Goal: Task Accomplishment & Management: Manage account settings

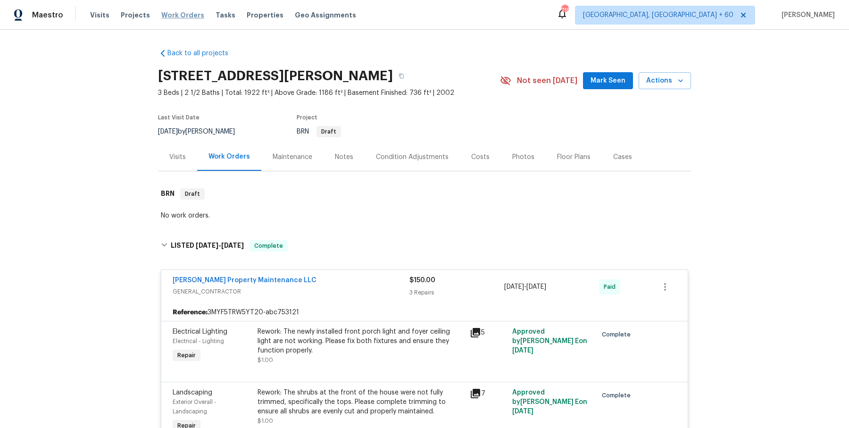
drag, startPoint x: 0, startPoint y: 0, endPoint x: 185, endPoint y: 13, distance: 185.9
click at [185, 13] on span "Work Orders" at bounding box center [182, 14] width 43 height 9
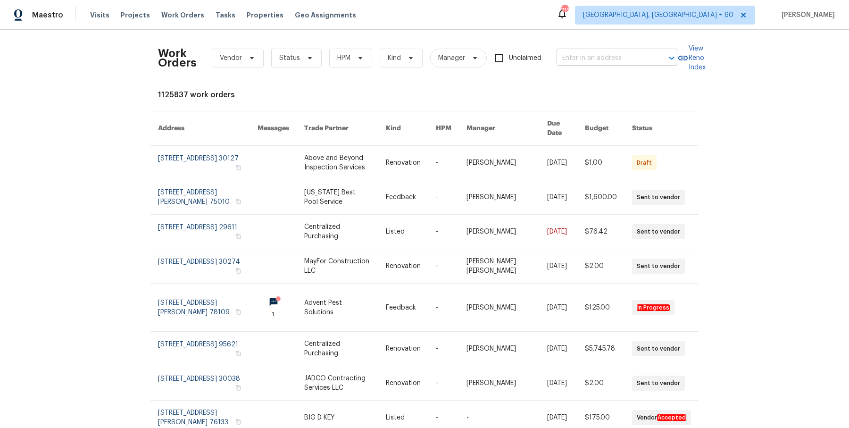
click at [592, 62] on input "text" at bounding box center [604, 58] width 94 height 15
paste input "[STREET_ADDRESS]"
type input "[STREET_ADDRESS]"
click at [602, 75] on li "[STREET_ADDRESS]" at bounding box center [615, 79] width 121 height 16
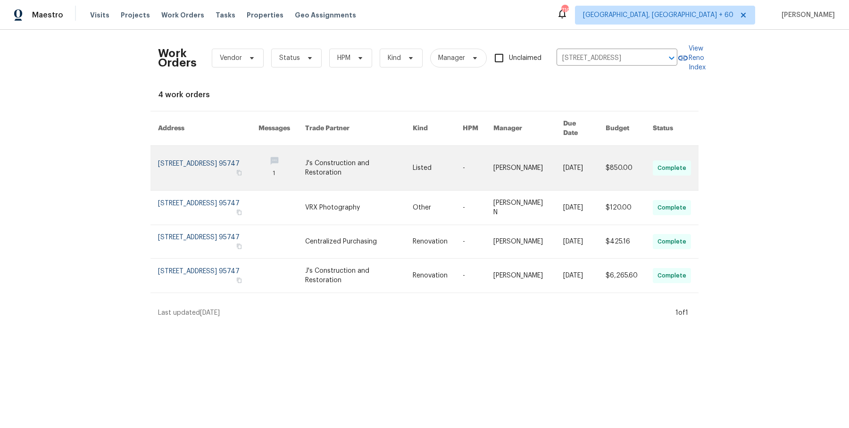
click at [501, 154] on td "[PERSON_NAME]" at bounding box center [521, 168] width 70 height 45
click at [290, 153] on link at bounding box center [282, 168] width 47 height 44
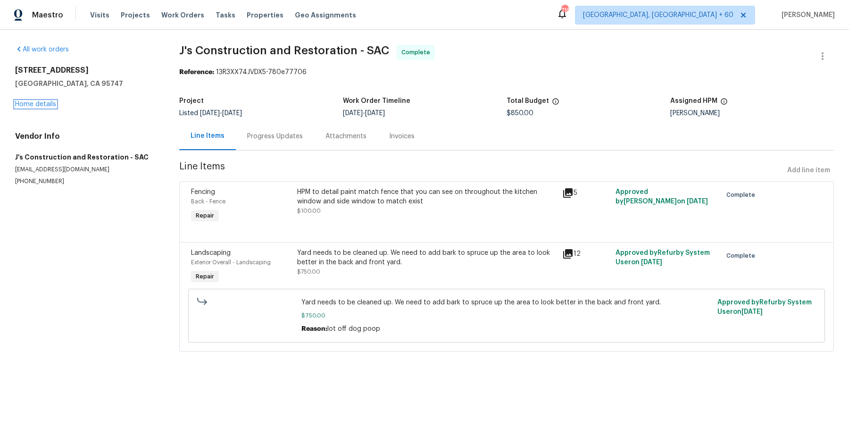
click at [48, 104] on link "Home details" at bounding box center [35, 104] width 41 height 7
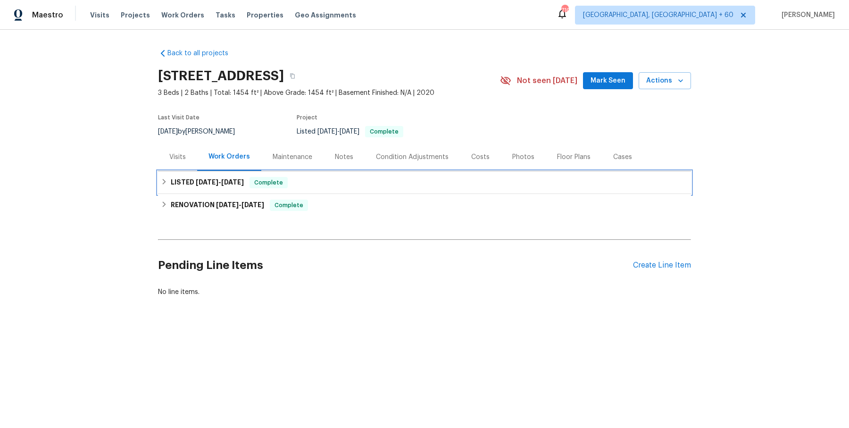
click at [291, 188] on div "LISTED [DATE] - [DATE] Complete" at bounding box center [424, 182] width 533 height 23
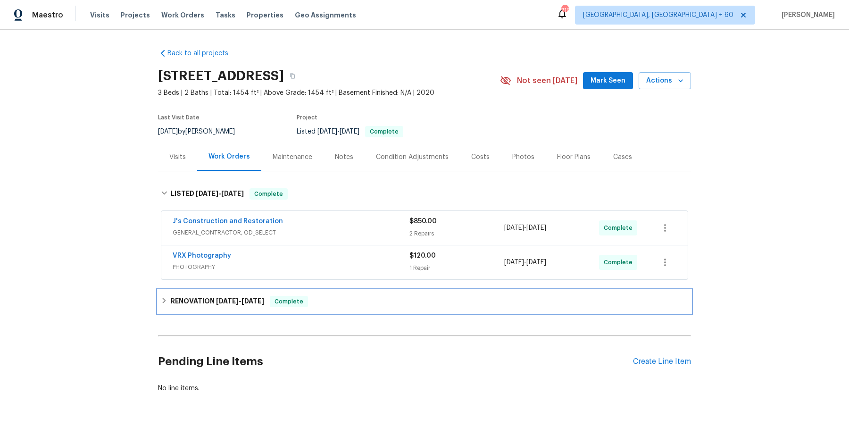
click at [281, 299] on span "Complete" at bounding box center [289, 301] width 36 height 9
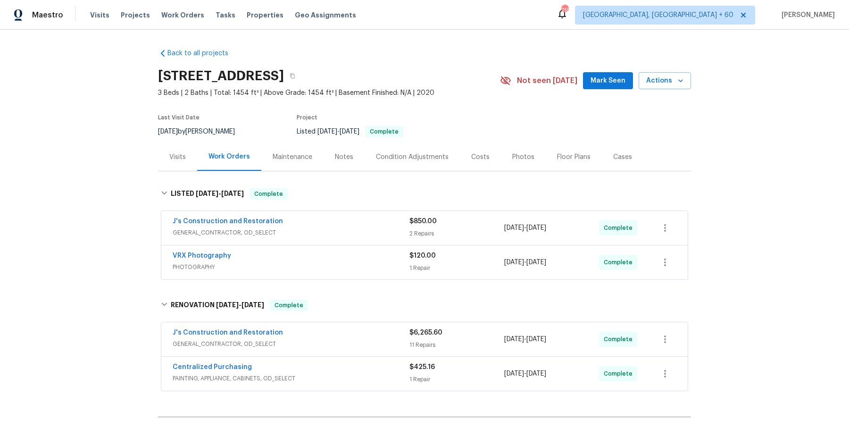
click at [381, 217] on div "J's Construction and Restoration" at bounding box center [291, 222] width 237 height 11
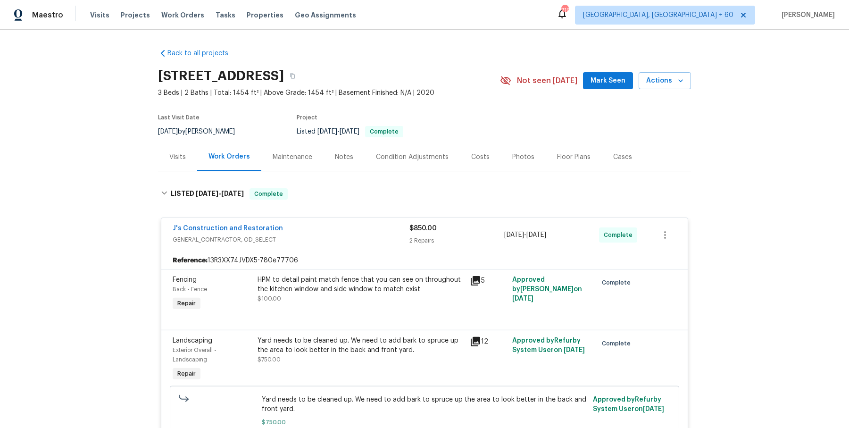
scroll to position [158, 0]
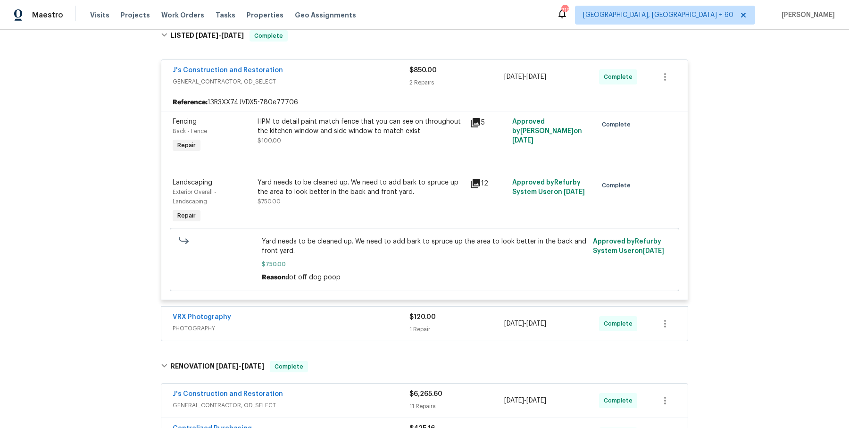
click at [352, 323] on div "VRX Photography" at bounding box center [291, 317] width 237 height 11
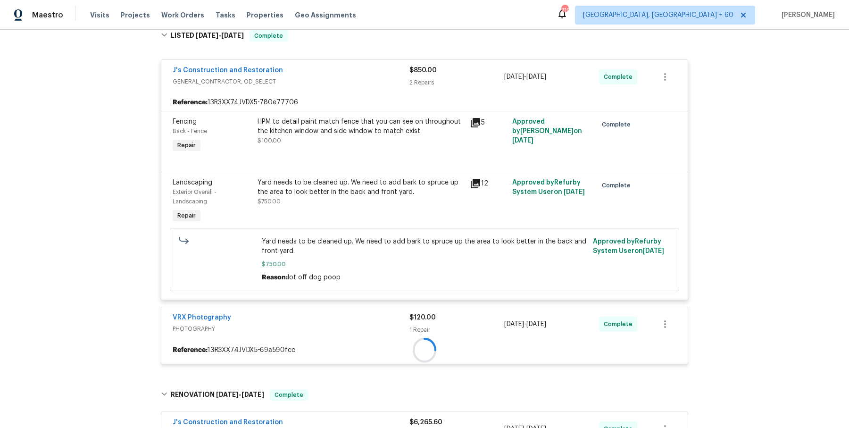
click at [350, 338] on div "VRX Photography PHOTOGRAPHY $120.00 1 Repair [DATE] - [DATE] Complete" at bounding box center [424, 324] width 526 height 34
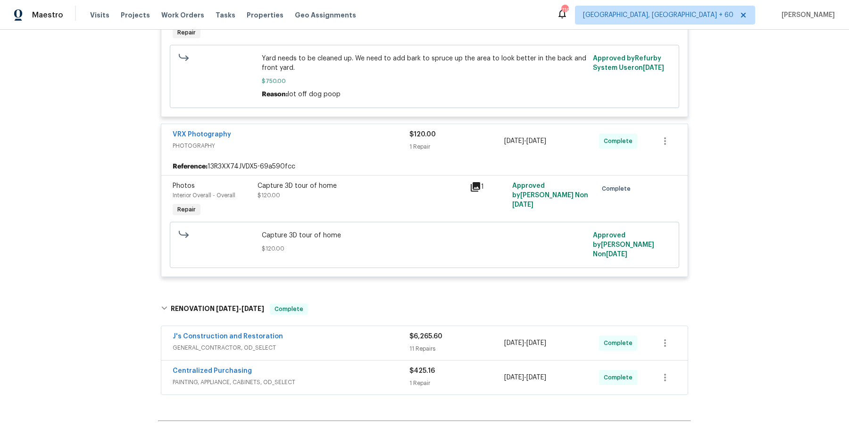
scroll to position [447, 0]
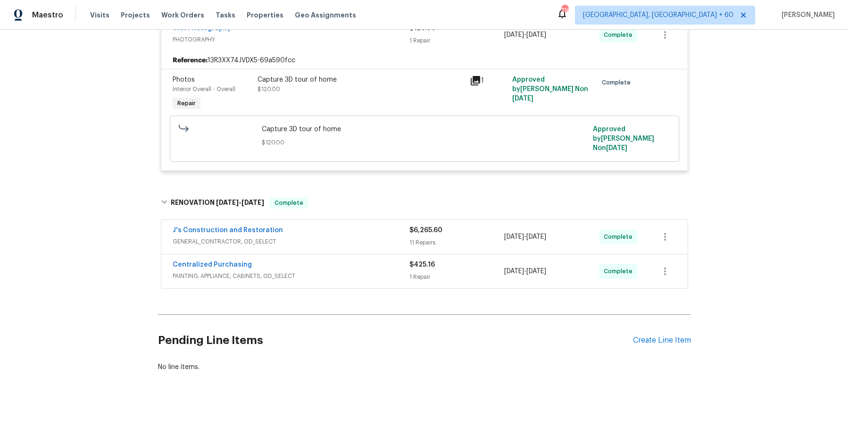
click at [411, 238] on div "11 Repairs" at bounding box center [456, 242] width 95 height 9
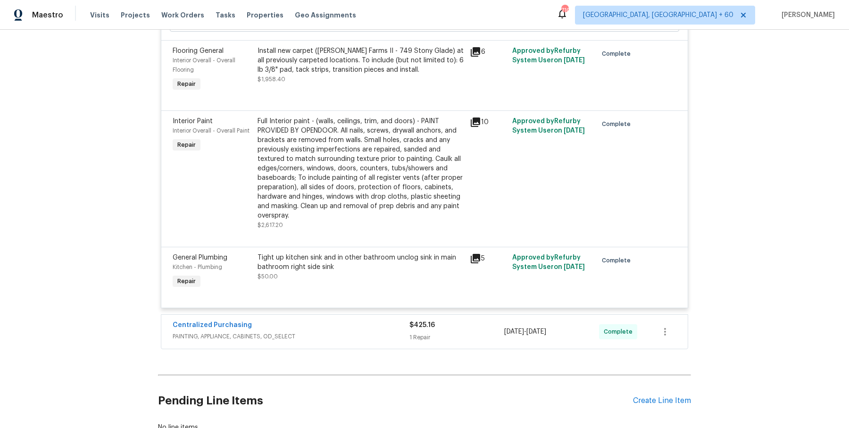
scroll to position [1324, 0]
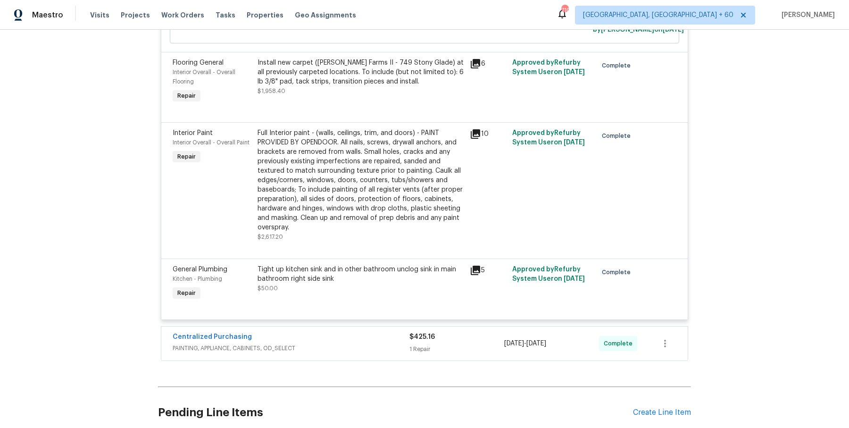
click at [371, 360] on div "Centralized Purchasing PAINTING, APPLIANCE, CABINETS, OD_SELECT $425.16 1 Repai…" at bounding box center [424, 343] width 526 height 34
click at [377, 351] on span "PAINTING, APPLIANCE, CABINETS, OD_SELECT" at bounding box center [291, 347] width 237 height 9
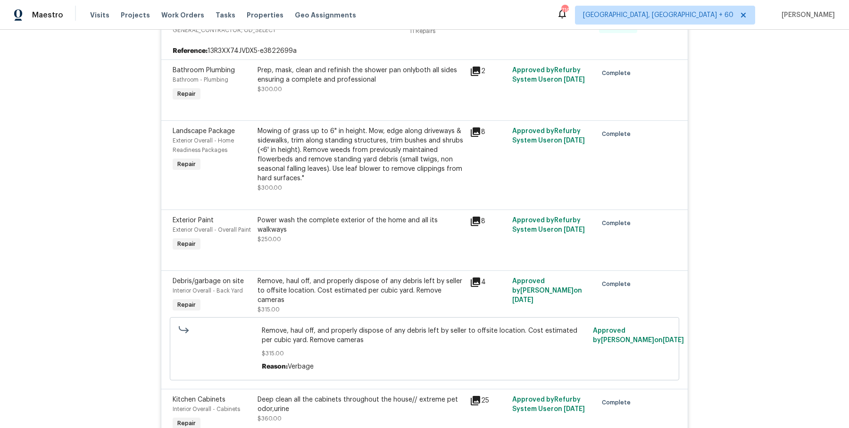
scroll to position [0, 0]
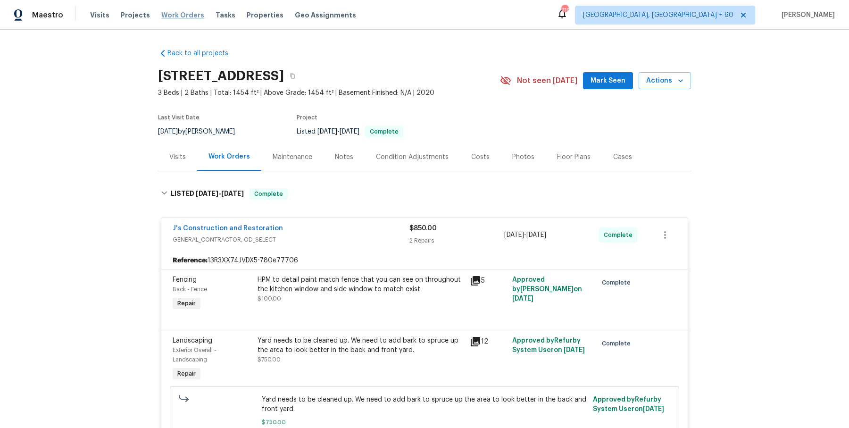
click at [173, 16] on span "Work Orders" at bounding box center [182, 14] width 43 height 9
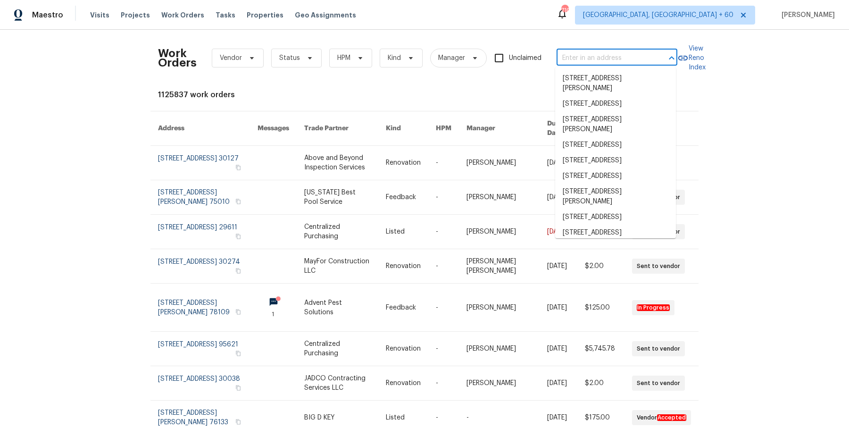
click at [579, 58] on input "text" at bounding box center [604, 58] width 94 height 15
paste input "[STREET_ADDRESS]"
type input "[STREET_ADDRESS]"
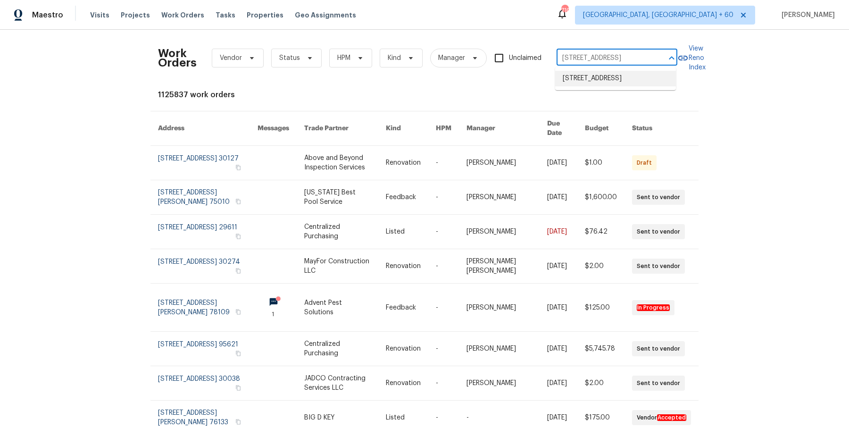
click at [590, 86] on li "[STREET_ADDRESS]" at bounding box center [615, 79] width 121 height 16
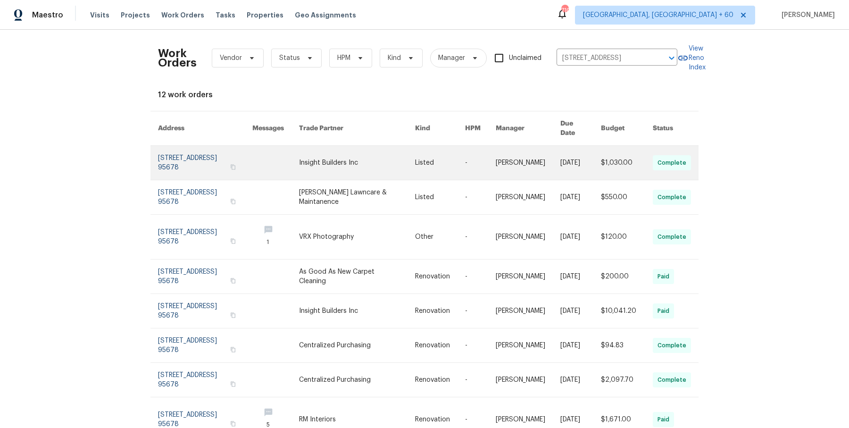
click at [489, 158] on link at bounding box center [480, 163] width 31 height 34
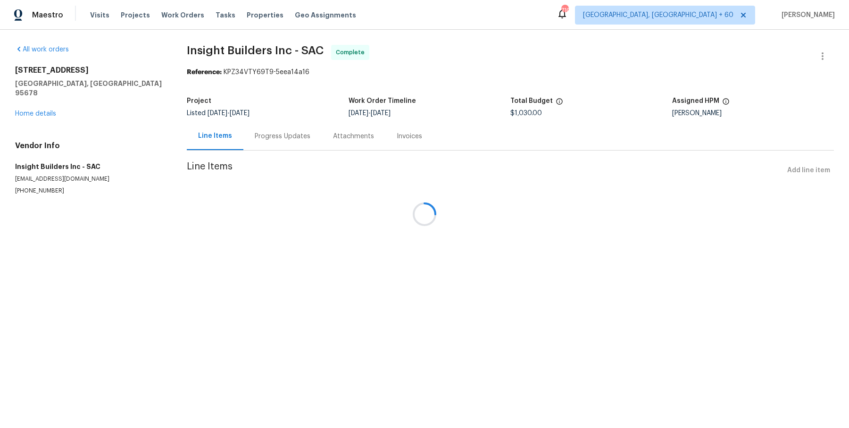
click at [44, 104] on div at bounding box center [424, 214] width 849 height 428
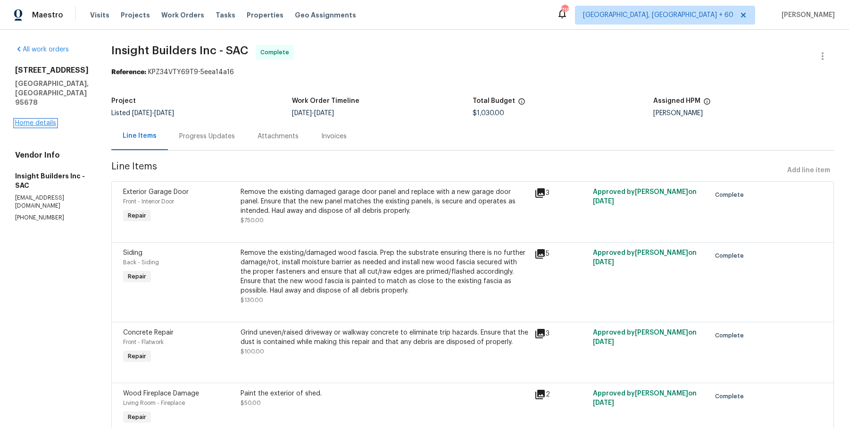
click at [52, 120] on link "Home details" at bounding box center [35, 123] width 41 height 7
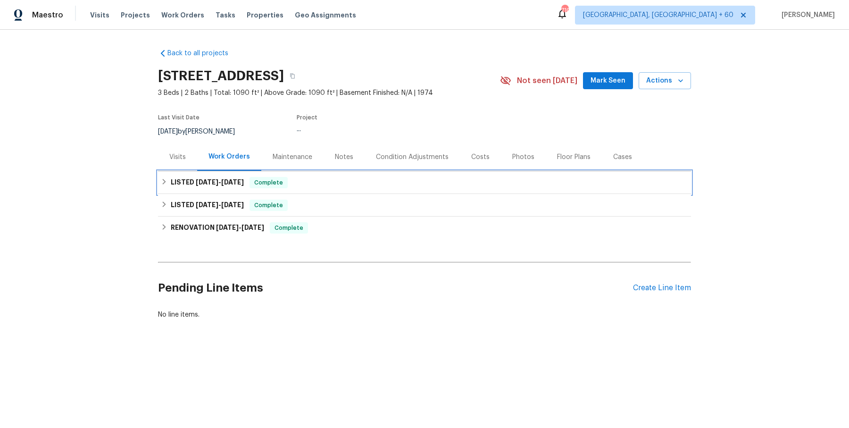
click at [346, 189] on div "LISTED [DATE] - [DATE] Complete" at bounding box center [424, 182] width 533 height 23
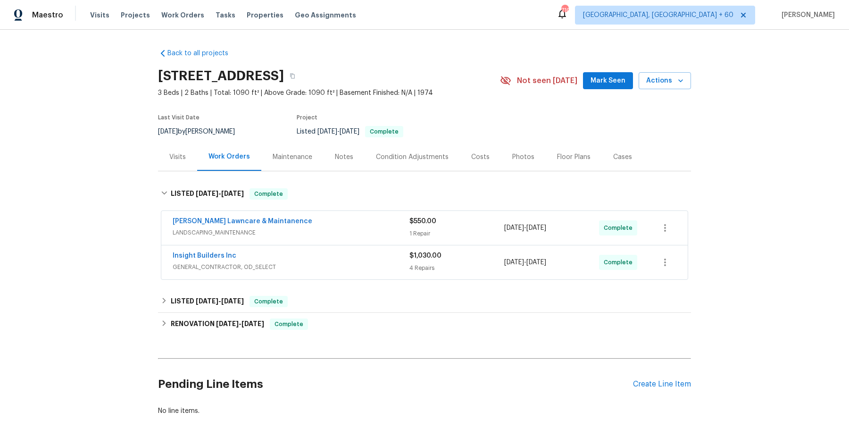
click at [346, 245] on div "Insight Builders Inc GENERAL_CONTRACTOR, OD_SELECT $1,030.00 4 Repairs [DATE] -…" at bounding box center [424, 262] width 526 height 34
click at [358, 229] on span "LANDSCAPING_MAINTENANCE" at bounding box center [291, 232] width 237 height 9
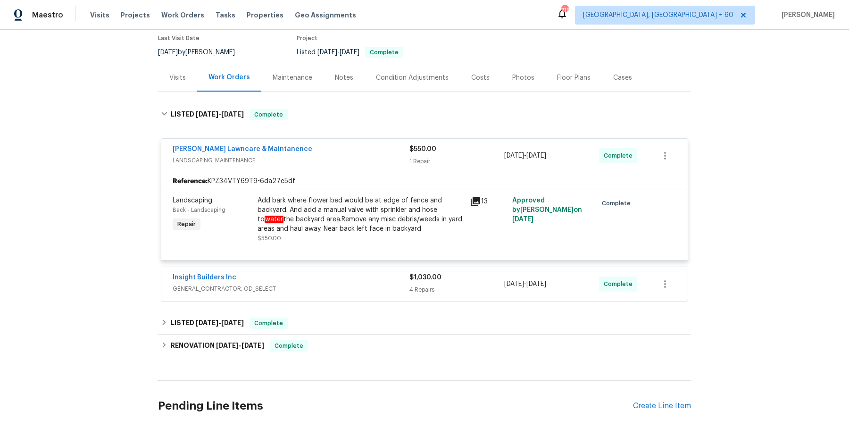
scroll to position [92, 0]
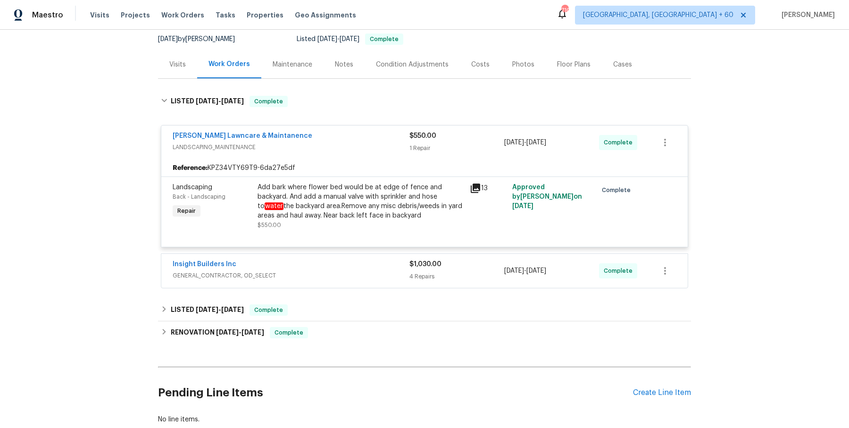
click at [398, 271] on span "GENERAL_CONTRACTOR, OD_SELECT" at bounding box center [291, 275] width 237 height 9
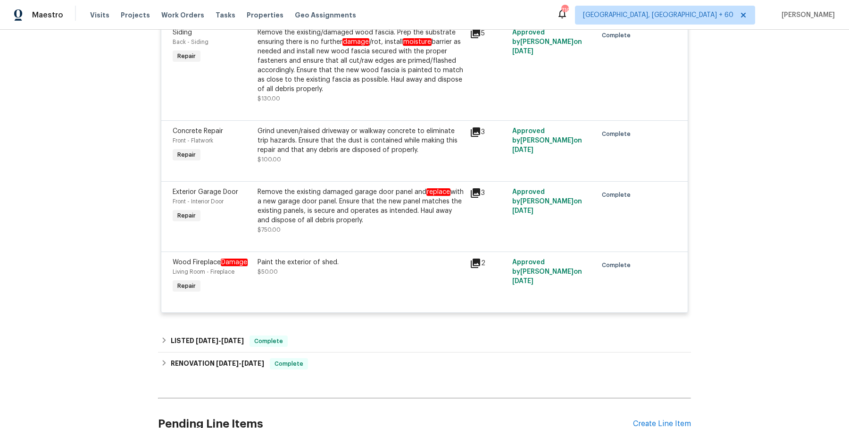
scroll to position [376, 0]
click at [389, 335] on div "LISTED [DATE] - [DATE] Complete" at bounding box center [424, 340] width 527 height 11
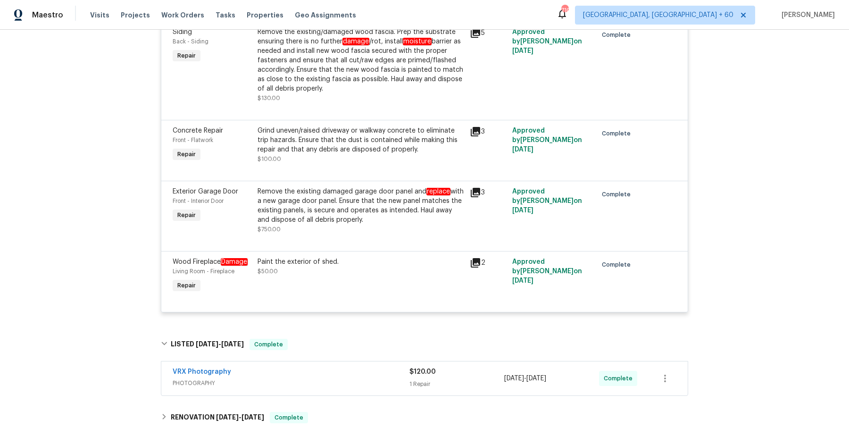
click at [374, 369] on div "VRX Photography" at bounding box center [291, 372] width 237 height 11
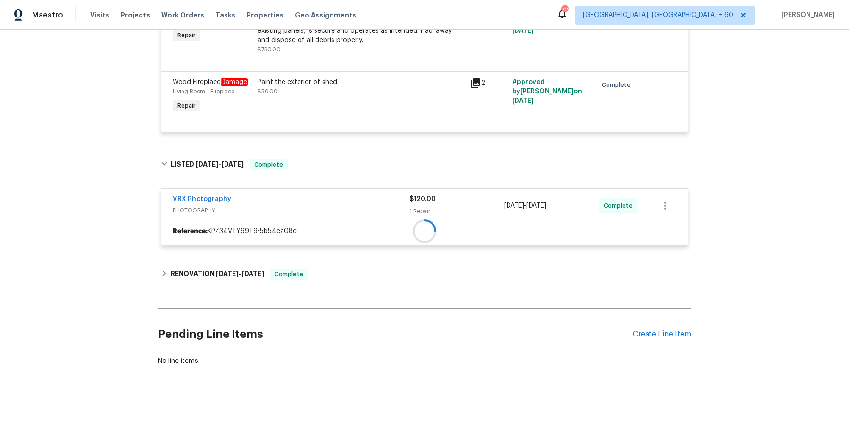
scroll to position [554, 0]
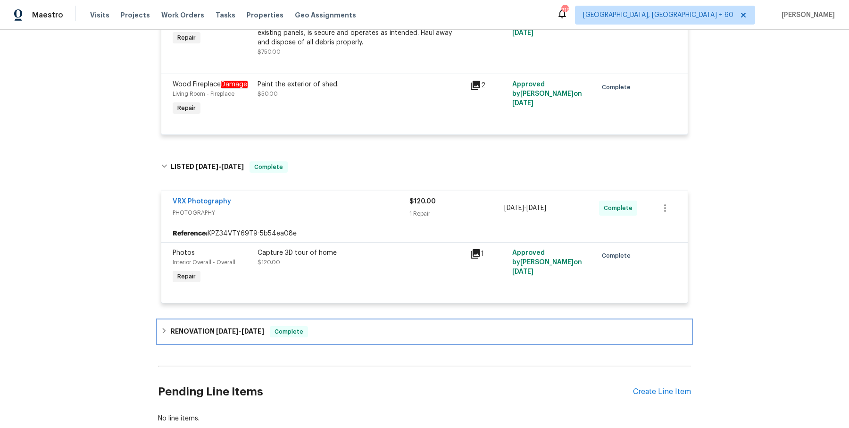
click at [363, 321] on div "RENOVATION [DATE] - [DATE] Complete" at bounding box center [424, 331] width 533 height 23
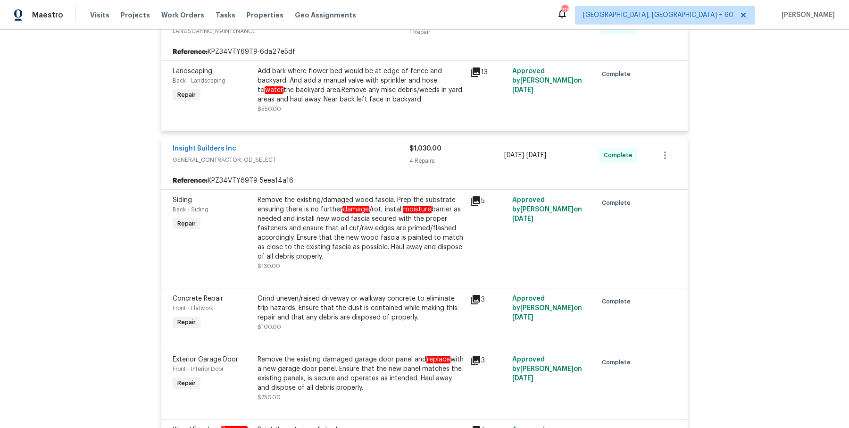
scroll to position [930, 0]
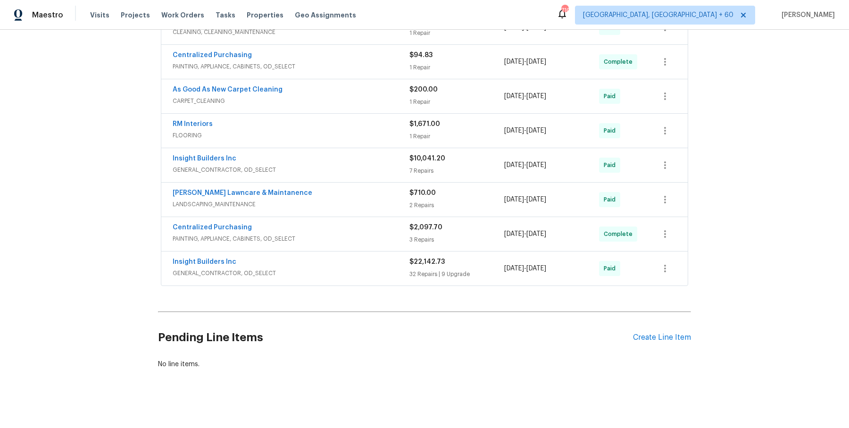
click at [198, 15] on div "Visits Projects Work Orders Tasks Properties Geo Assignments" at bounding box center [228, 15] width 277 height 19
click at [188, 14] on span "Work Orders" at bounding box center [182, 14] width 43 height 9
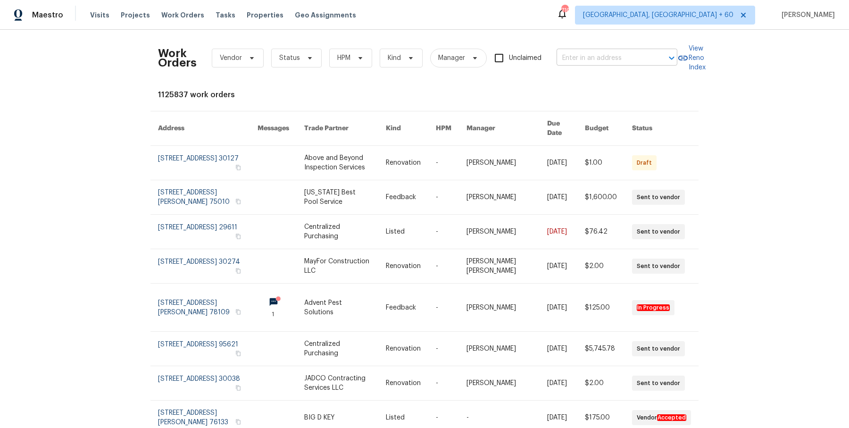
click at [647, 60] on input "text" at bounding box center [604, 58] width 94 height 15
paste input "[STREET_ADDRESS][PERSON_NAME][PERSON_NAME]"
drag, startPoint x: 597, startPoint y: 58, endPoint x: 652, endPoint y: 58, distance: 55.7
click at [652, 58] on div "[STREET_ADDRESS][PERSON_NAME][PERSON_NAME] ​" at bounding box center [617, 58] width 121 height 15
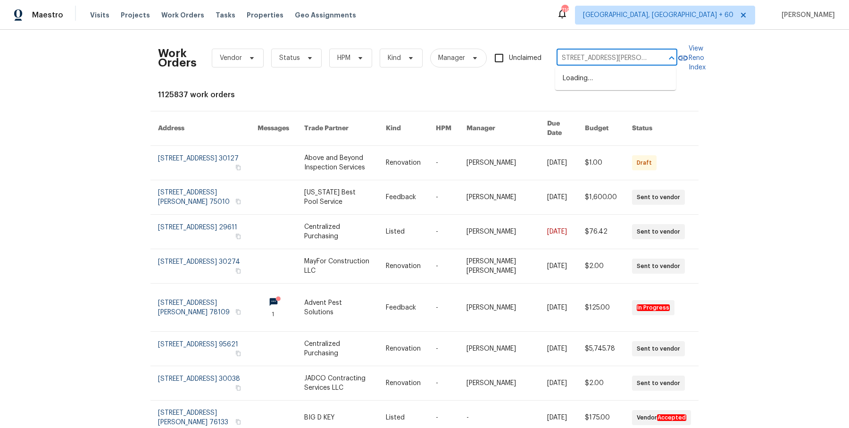
scroll to position [0, 0]
type input "[STREET_ADDRESS][PERSON_NAME][PERSON_NAME]"
click at [634, 90] on li "[STREET_ADDRESS][PERSON_NAME][PERSON_NAME]" at bounding box center [615, 83] width 121 height 25
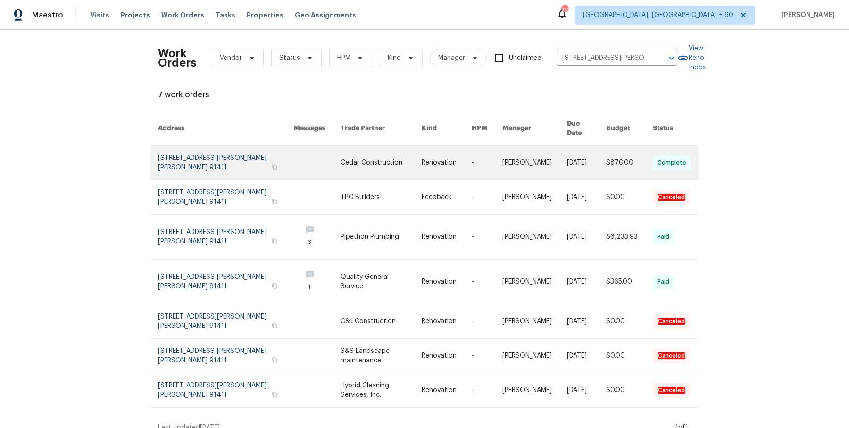
click at [567, 152] on link at bounding box center [586, 163] width 39 height 34
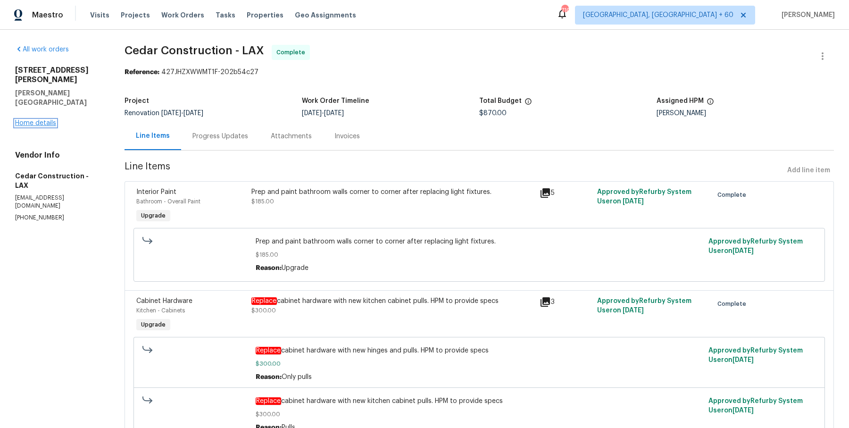
click at [53, 120] on link "Home details" at bounding box center [35, 123] width 41 height 7
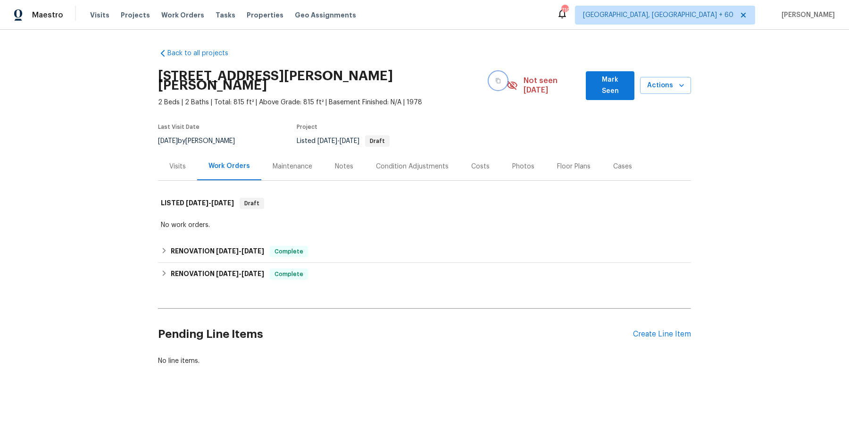
click at [496, 78] on icon "button" at bounding box center [498, 80] width 5 height 5
click at [176, 12] on span "Work Orders" at bounding box center [182, 14] width 43 height 9
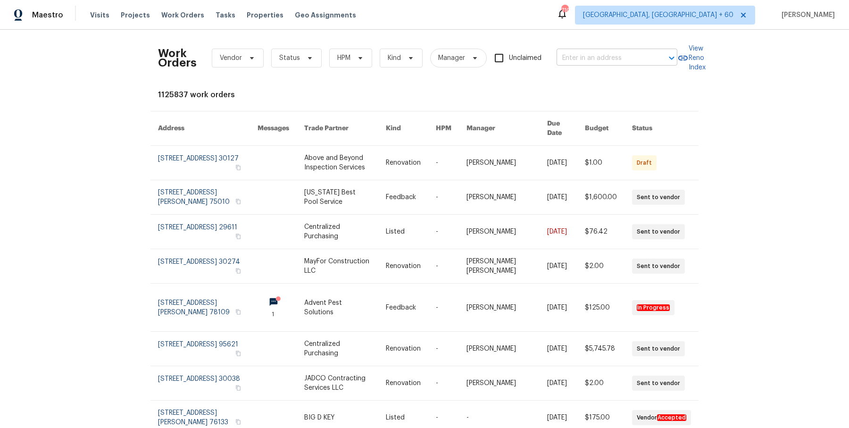
click at [627, 61] on input "text" at bounding box center [604, 58] width 94 height 15
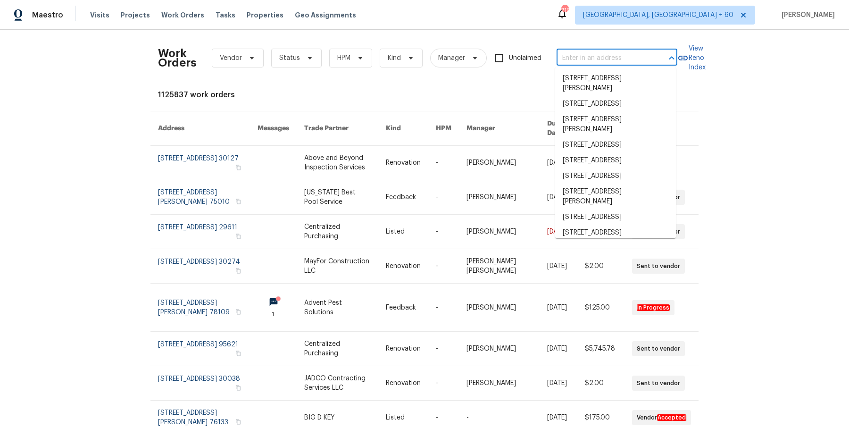
paste input "[STREET_ADDRESS][PERSON_NAME][PERSON_NAME]"
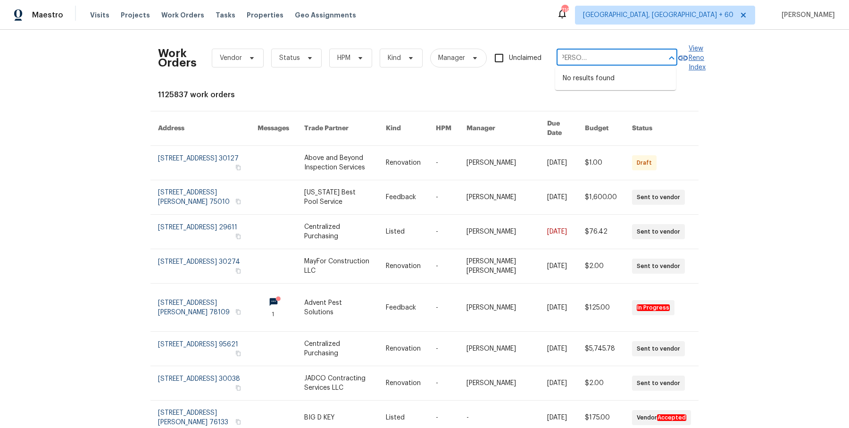
scroll to position [0, 63]
drag, startPoint x: 574, startPoint y: 58, endPoint x: 685, endPoint y: 59, distance: 111.3
click at [685, 59] on div "Work Orders Vendor Status HPM Kind Manager Unclaimed [STREET_ADDRESS][PERSON_NA…" at bounding box center [424, 58] width 533 height 42
type input "[STREET_ADDRESS][PERSON_NAME]"
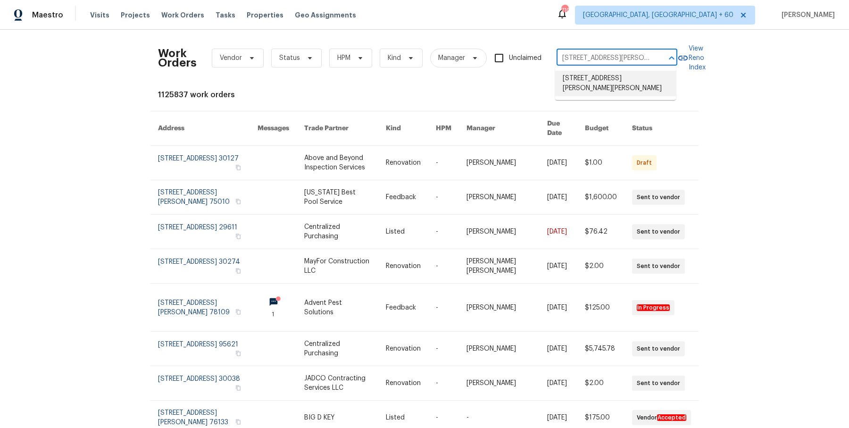
click at [626, 79] on li "[STREET_ADDRESS][PERSON_NAME][PERSON_NAME]" at bounding box center [615, 83] width 121 height 25
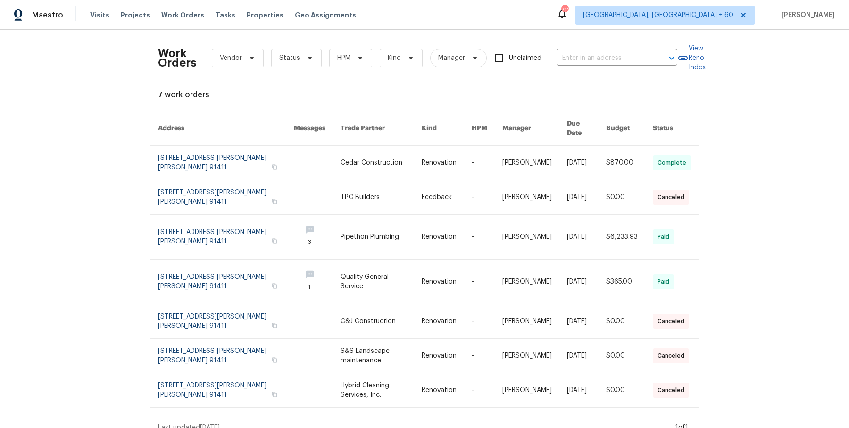
type input "[STREET_ADDRESS][PERSON_NAME][PERSON_NAME]"
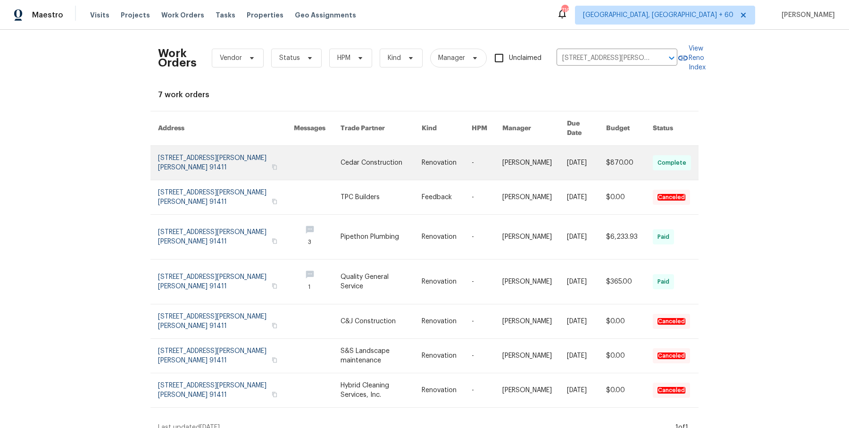
click at [438, 146] on link at bounding box center [447, 163] width 50 height 34
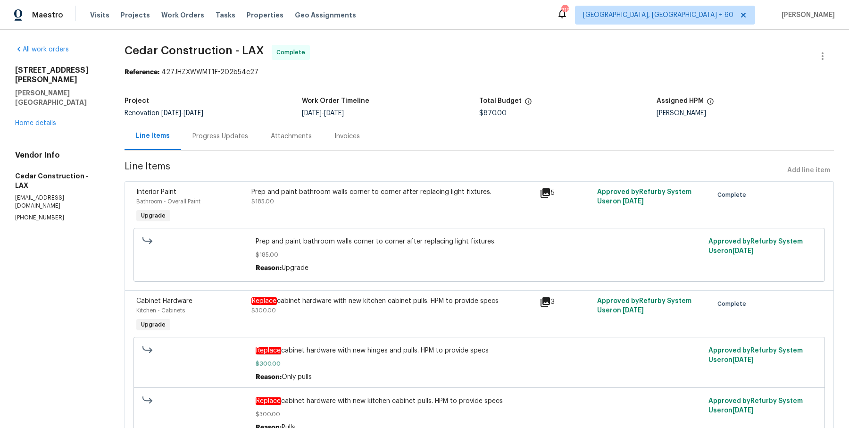
click at [44, 108] on div "[STREET_ADDRESS][PERSON_NAME][PERSON_NAME] Home details" at bounding box center [58, 97] width 87 height 62
click at [49, 120] on link "Home details" at bounding box center [35, 123] width 41 height 7
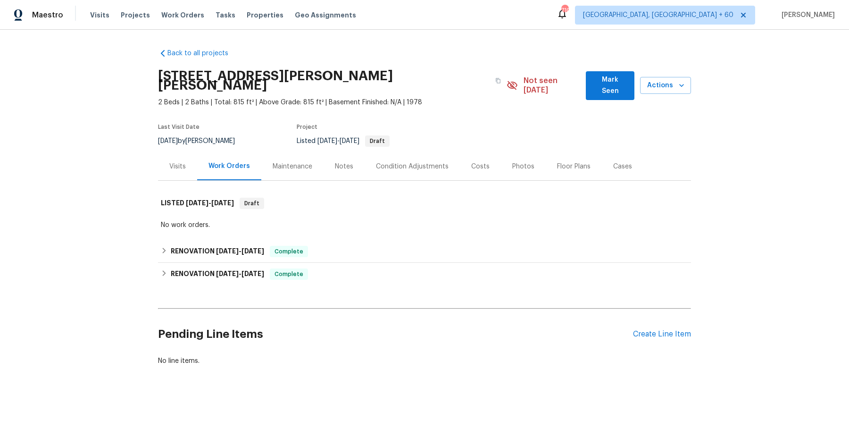
click at [275, 227] on div "Back to all projects [STREET_ADDRESS][PERSON_NAME][PERSON_NAME] 2 Beds | 2 Bath…" at bounding box center [424, 207] width 533 height 332
click at [274, 240] on div "RENOVATION [DATE] - [DATE] Complete" at bounding box center [424, 251] width 533 height 23
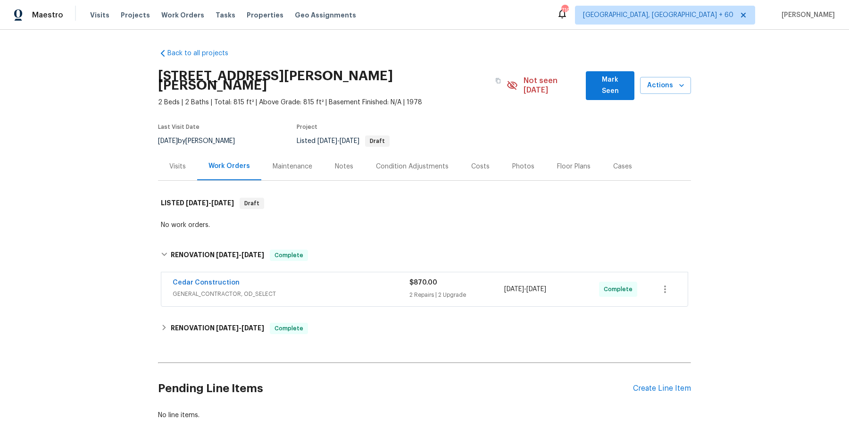
click at [407, 294] on div "Cedar Construction GENERAL_CONTRACTOR, OD_SELECT $870.00 2 Repairs | 2 Upgrade …" at bounding box center [424, 289] width 526 height 34
click at [400, 289] on span "GENERAL_CONTRACTOR, OD_SELECT" at bounding box center [291, 293] width 237 height 9
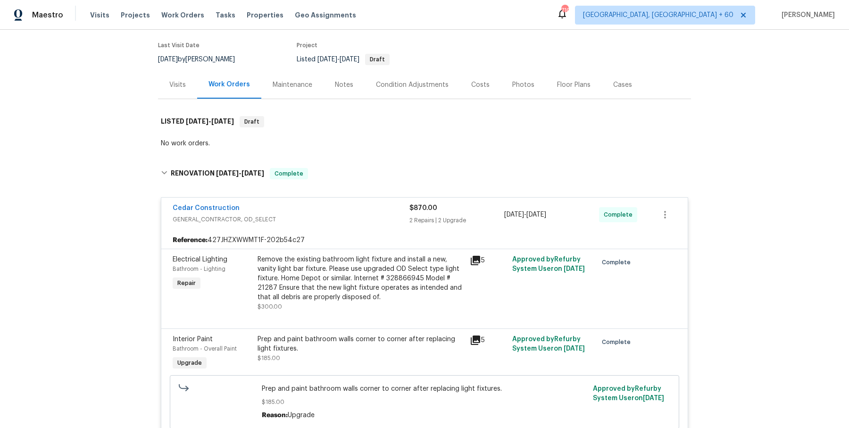
scroll to position [485, 0]
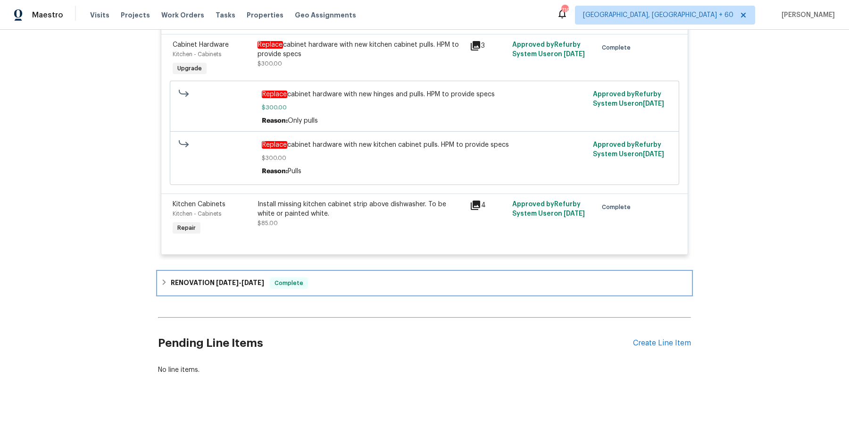
click at [385, 277] on div "RENOVATION [DATE] - [DATE] Complete" at bounding box center [424, 282] width 527 height 11
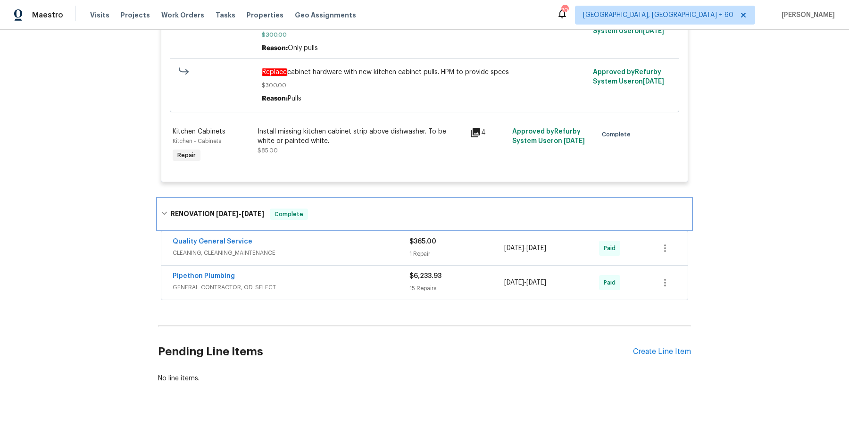
scroll to position [565, 0]
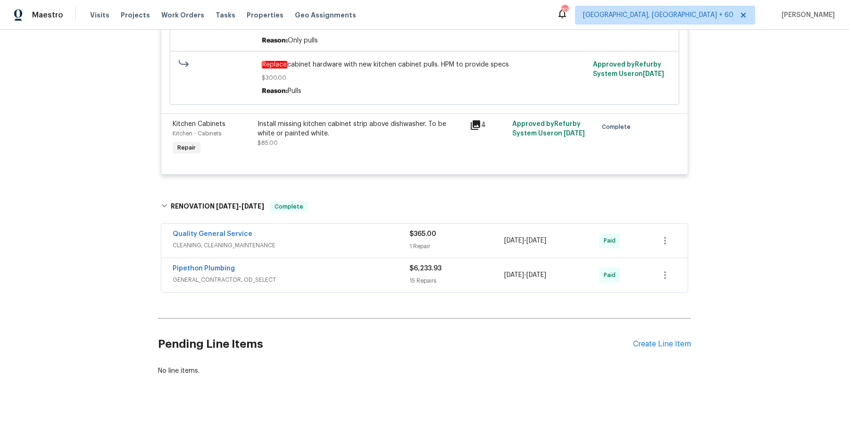
click at [399, 224] on div "Quality General Service CLEANING, CLEANING_MAINTENANCE $365.00 1 Repair [DATE] …" at bounding box center [424, 241] width 526 height 34
click at [387, 229] on div "Quality General Service" at bounding box center [291, 234] width 237 height 11
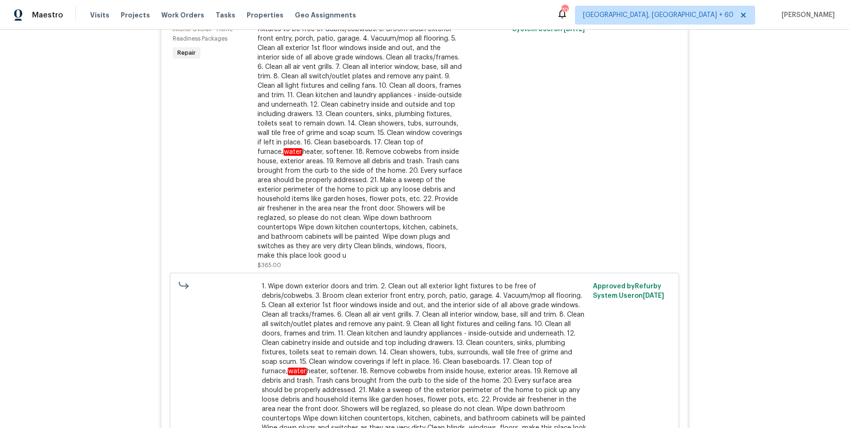
scroll to position [1054, 0]
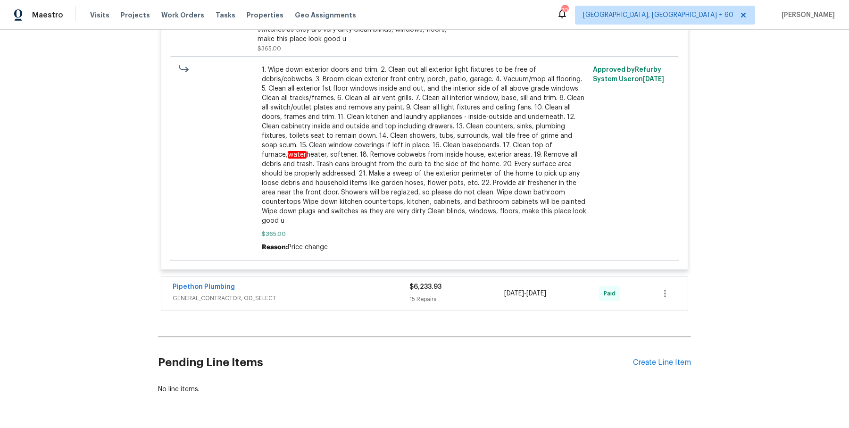
click at [385, 276] on div "Pipethon Plumbing GENERAL_CONTRACTOR, OD_SELECT $6,233.93 15 Repairs [DATE] - […" at bounding box center [424, 293] width 526 height 34
click at [382, 293] on span "GENERAL_CONTRACTOR, OD_SELECT" at bounding box center [291, 297] width 237 height 9
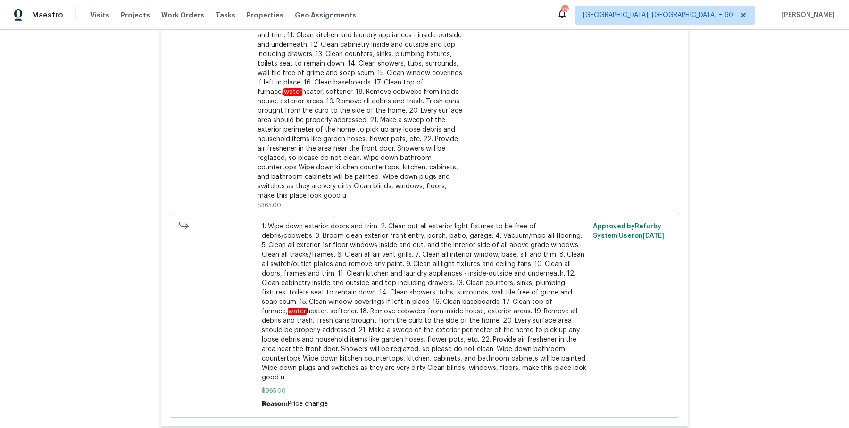
scroll to position [544, 0]
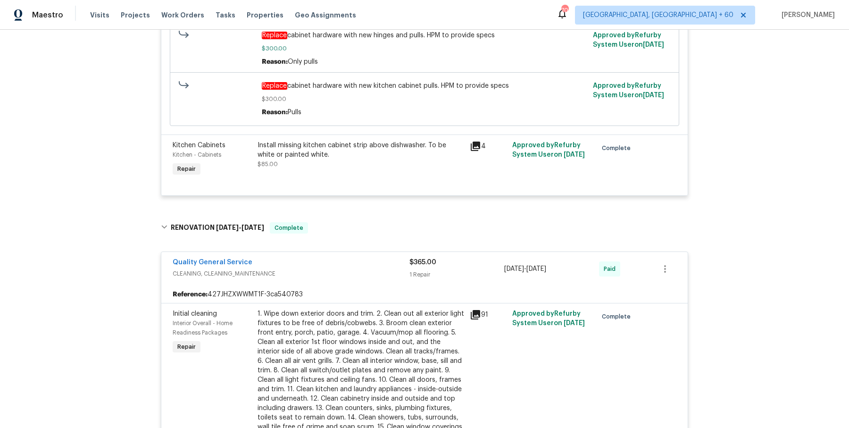
click at [174, 25] on div "Maestro Visits Projects Work Orders Tasks Properties Geo Assignments 708 [GEOGR…" at bounding box center [424, 15] width 849 height 30
click at [175, 24] on div "Visits Projects Work Orders Tasks Properties Geo Assignments" at bounding box center [228, 15] width 277 height 19
click at [178, 14] on span "Work Orders" at bounding box center [182, 14] width 43 height 9
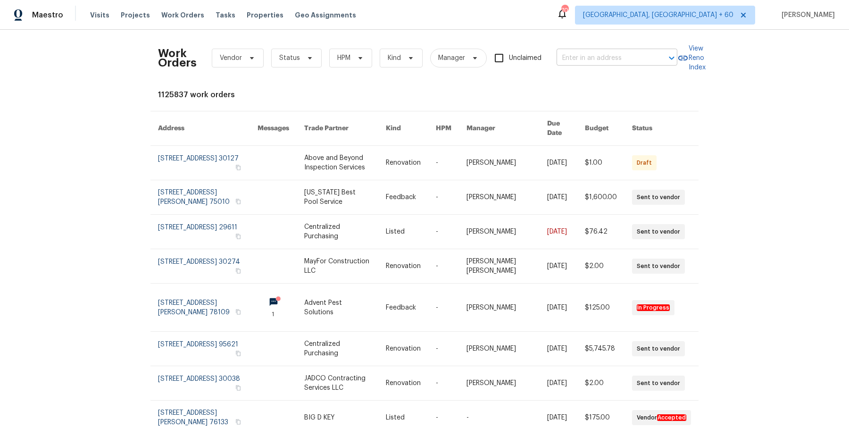
click at [618, 61] on input "text" at bounding box center [604, 58] width 94 height 15
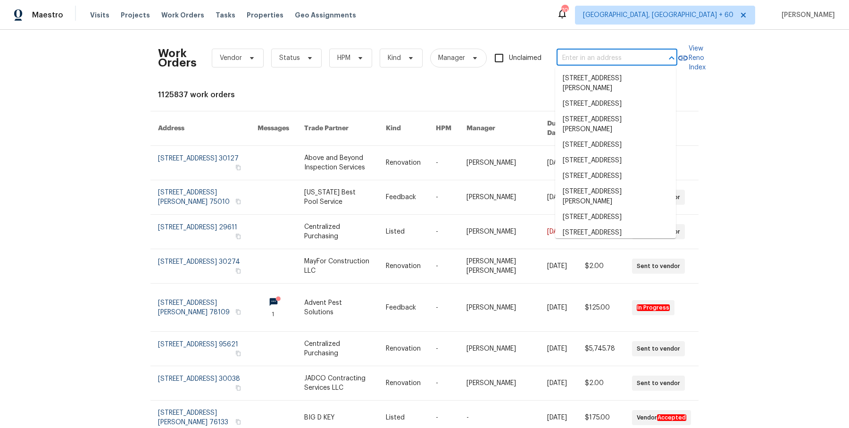
paste input "[STREET_ADDRESS][PERSON_NAME]"
type input "[STREET_ADDRESS][PERSON_NAME]"
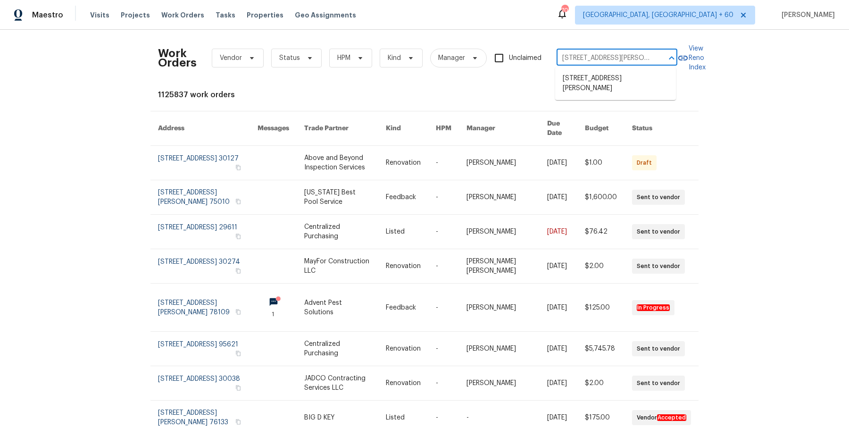
scroll to position [0, 26]
click at [602, 97] on ul "[STREET_ADDRESS][PERSON_NAME]" at bounding box center [615, 83] width 121 height 33
click at [602, 79] on li "[STREET_ADDRESS][PERSON_NAME]" at bounding box center [615, 83] width 121 height 25
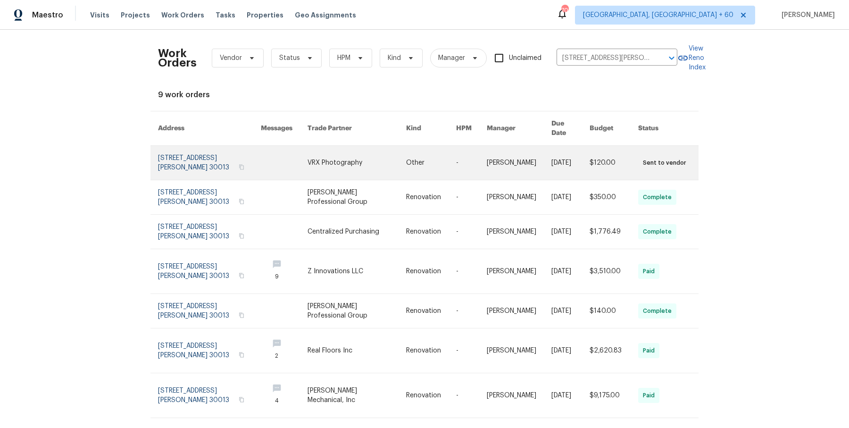
click at [486, 161] on td "[PERSON_NAME]" at bounding box center [511, 163] width 65 height 34
click at [461, 157] on link at bounding box center [471, 163] width 31 height 34
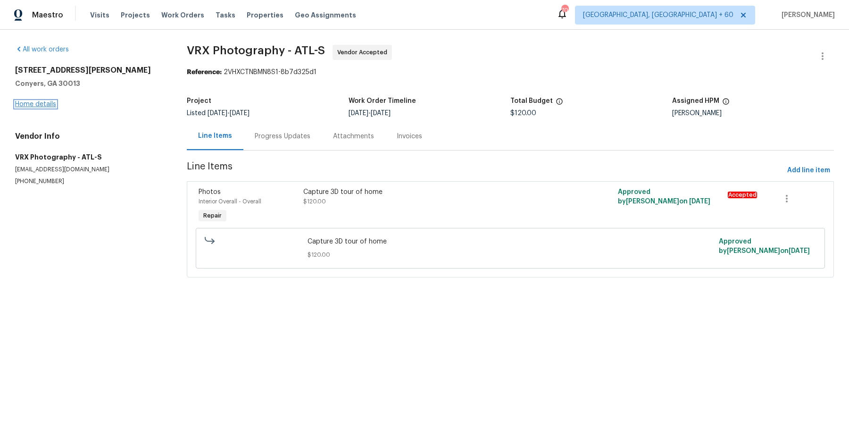
click at [40, 102] on link "Home details" at bounding box center [35, 104] width 41 height 7
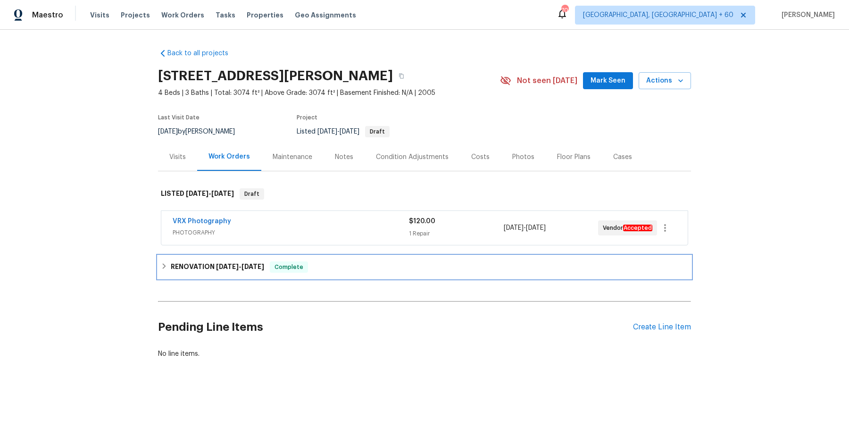
click at [326, 262] on div "RENOVATION [DATE] - [DATE] Complete" at bounding box center [424, 266] width 527 height 11
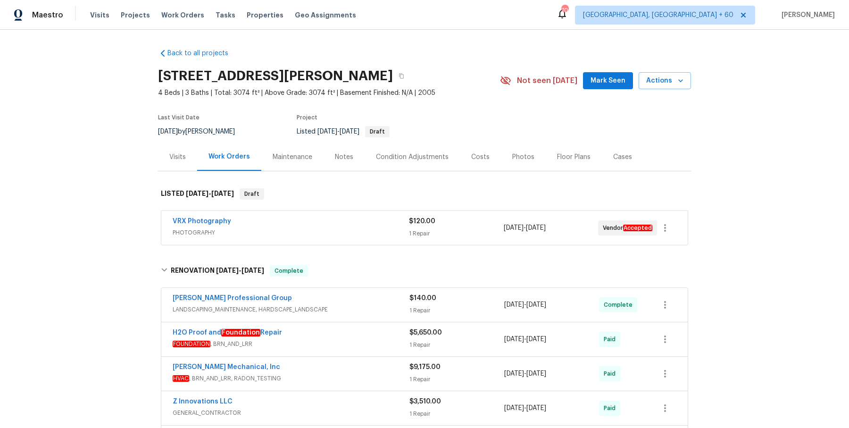
click at [326, 290] on div "[PERSON_NAME] Professional Group LANDSCAPING_MAINTENANCE, HARDSCAPE_LANDSCAPE $…" at bounding box center [424, 305] width 526 height 34
click at [326, 308] on span "LANDSCAPING_MAINTENANCE, HARDSCAPE_LANDSCAPE" at bounding box center [291, 309] width 237 height 9
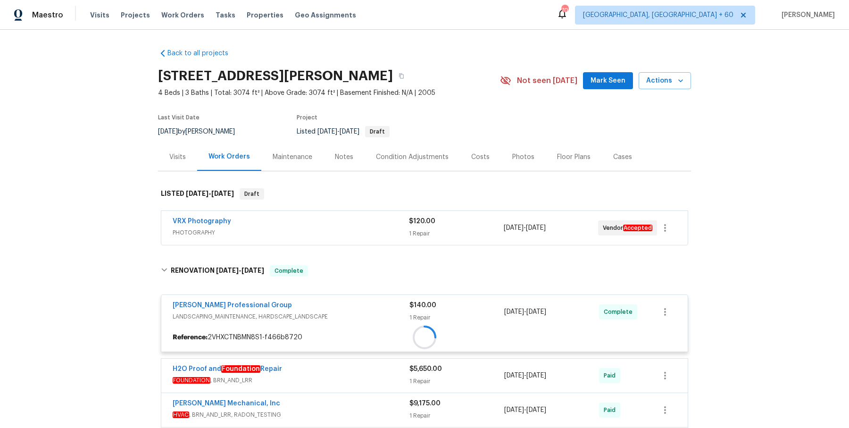
click at [335, 230] on span "PHOTOGRAPHY" at bounding box center [291, 232] width 236 height 9
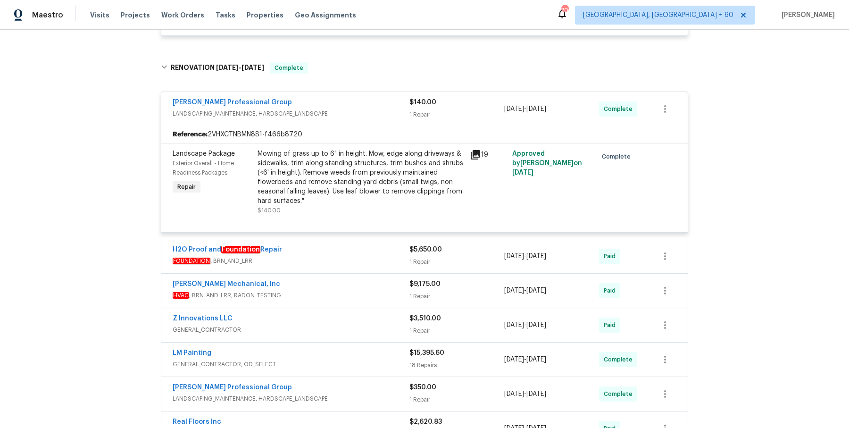
click at [326, 250] on div "H2O Proof and Foundation Repair" at bounding box center [291, 250] width 237 height 11
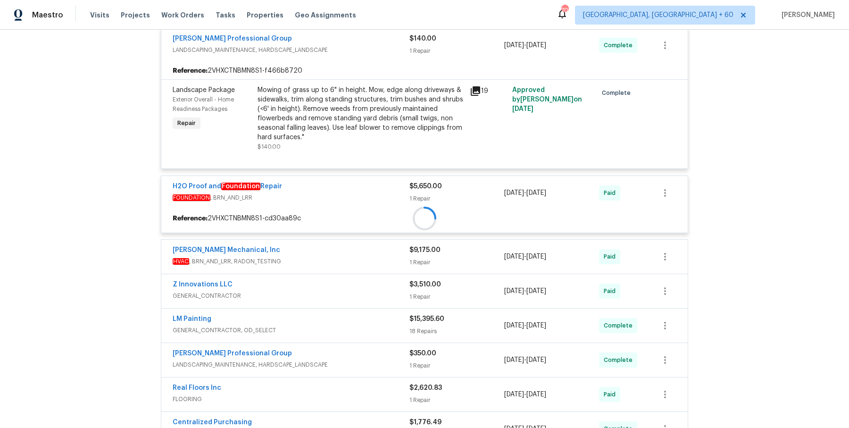
scroll to position [401, 0]
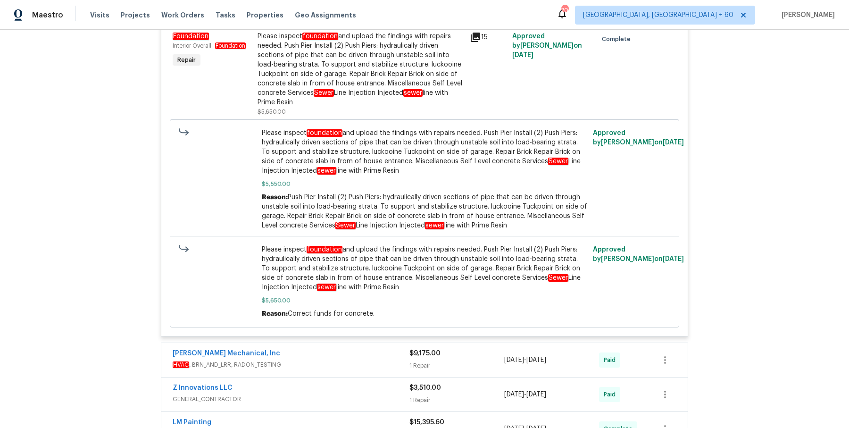
click at [320, 357] on div "[PERSON_NAME] Mechanical, Inc" at bounding box center [291, 354] width 237 height 11
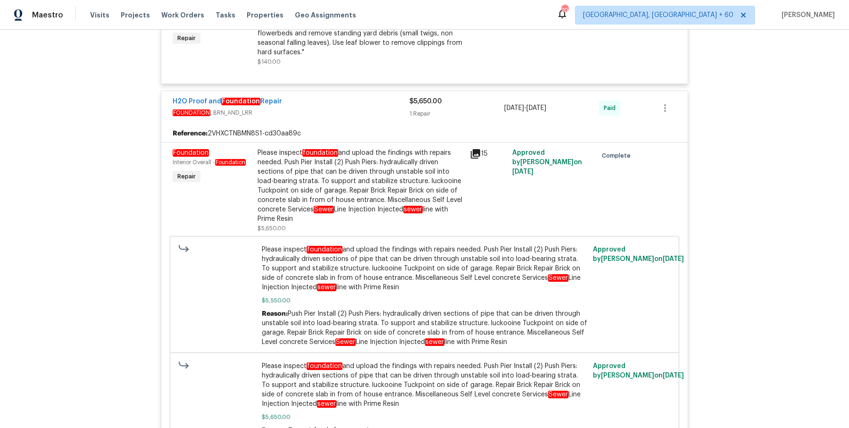
scroll to position [1275, 0]
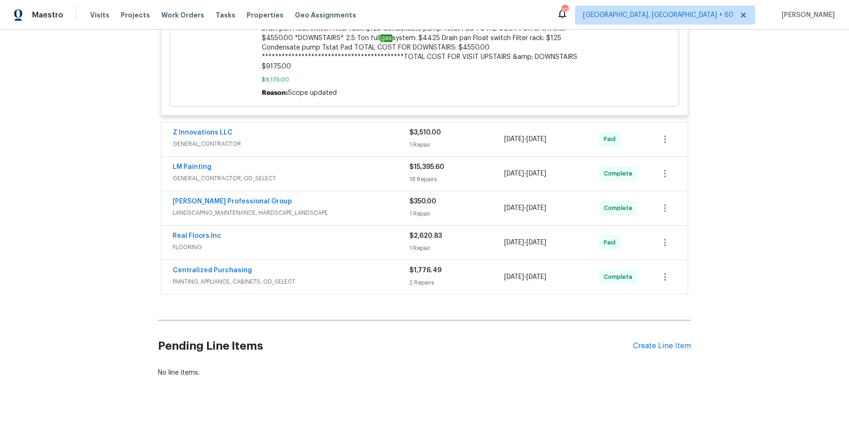
click at [387, 128] on div "Z Innovations LLC" at bounding box center [291, 133] width 237 height 11
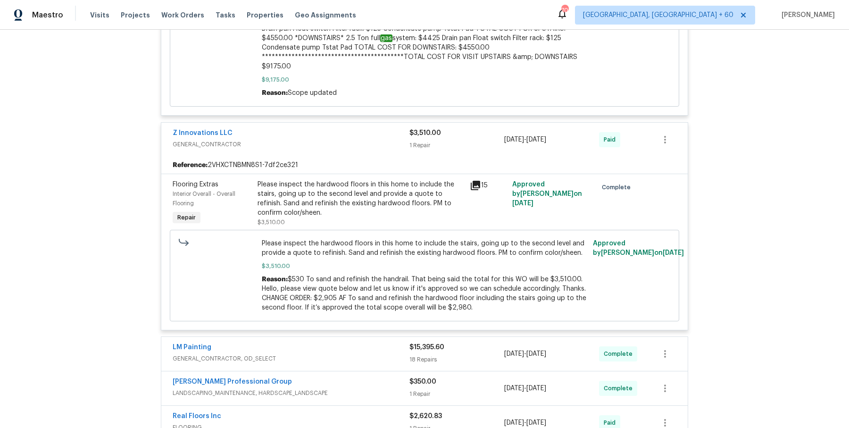
click at [387, 128] on div "Z Innovations LLC" at bounding box center [291, 133] width 237 height 11
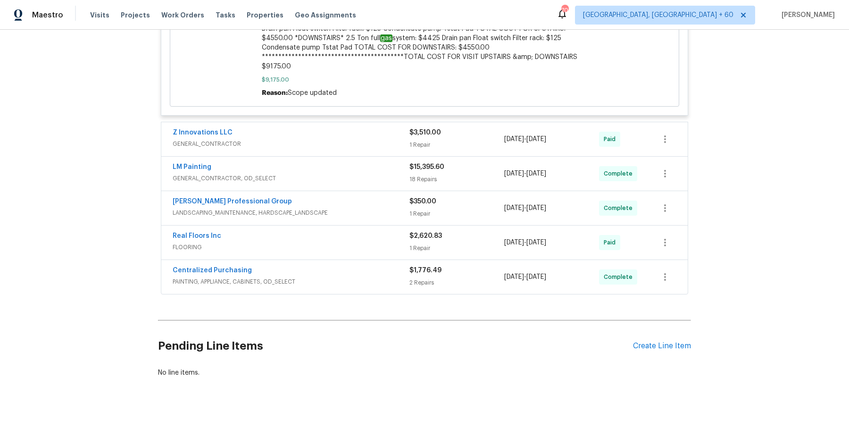
click at [398, 128] on div "Z Innovations LLC" at bounding box center [291, 133] width 237 height 11
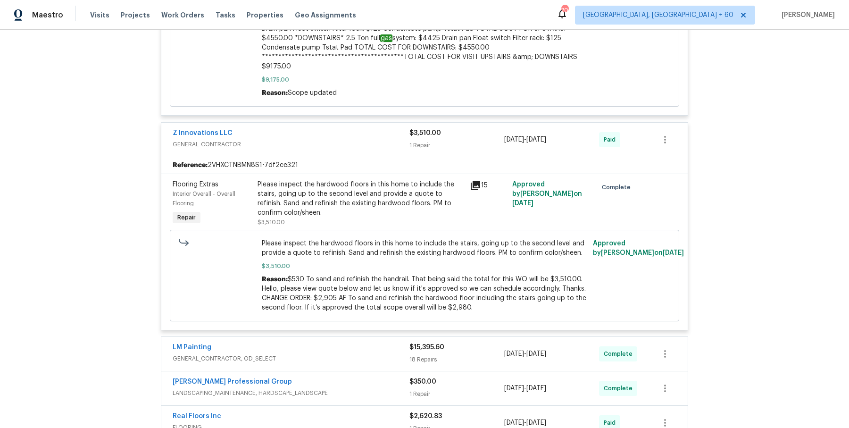
scroll to position [1455, 0]
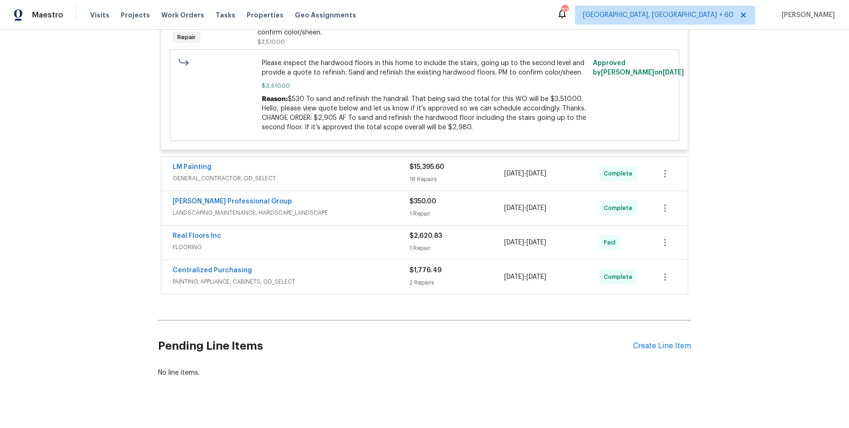
click at [372, 162] on div "LM Painting" at bounding box center [291, 167] width 237 height 11
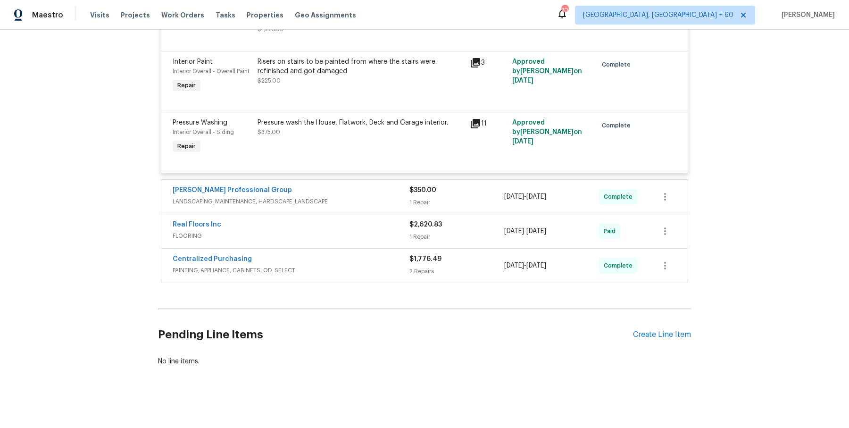
click at [352, 203] on span "LANDSCAPING_MAINTENANCE, HARDSCAPE_LANDSCAPE" at bounding box center [291, 201] width 237 height 9
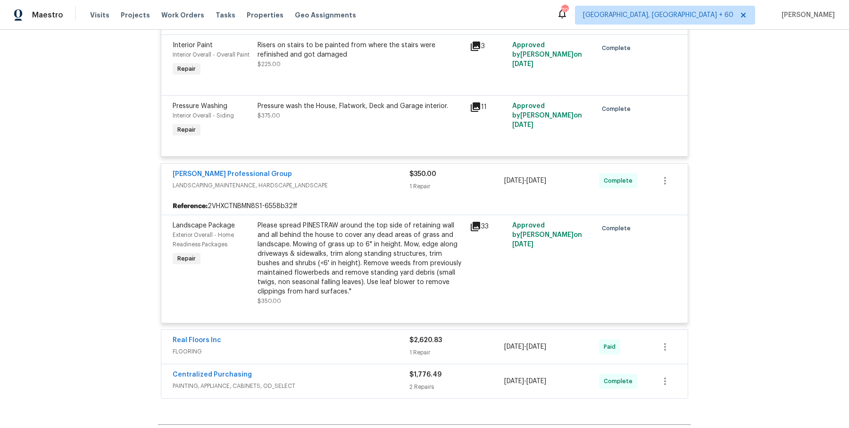
scroll to position [3296, 0]
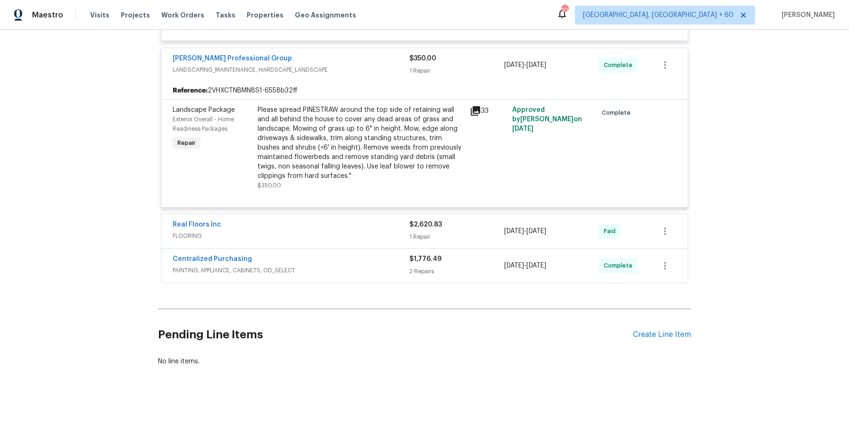
click at [368, 233] on span "FLOORING" at bounding box center [291, 235] width 237 height 9
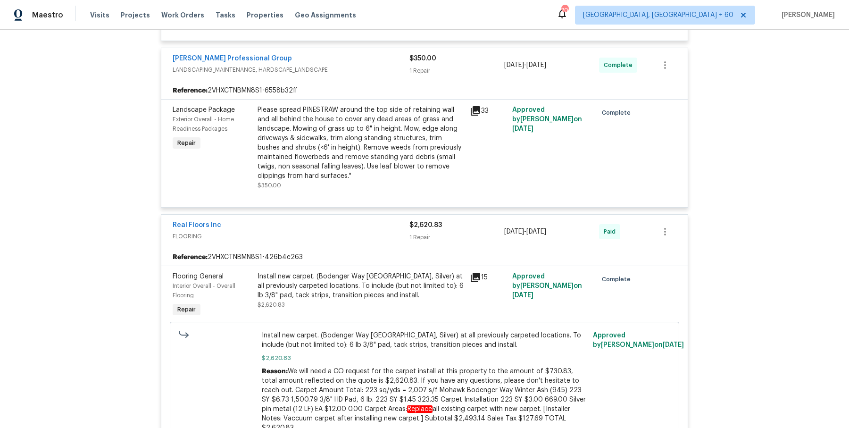
scroll to position [3496, 0]
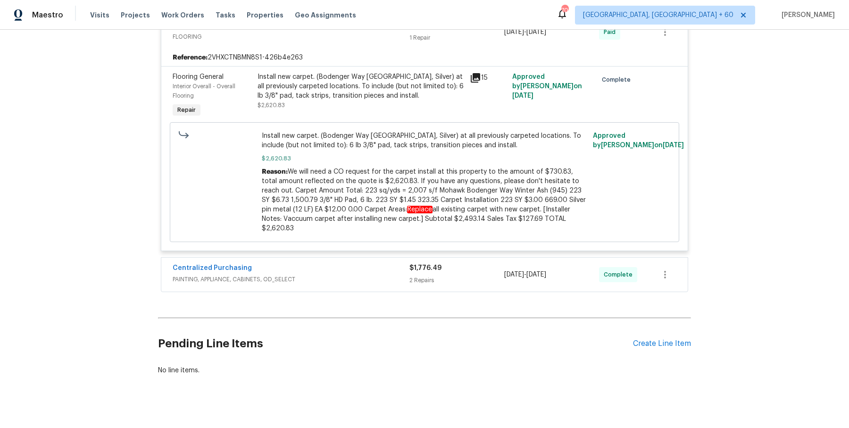
click at [395, 263] on div "Centralized Purchasing" at bounding box center [291, 268] width 237 height 11
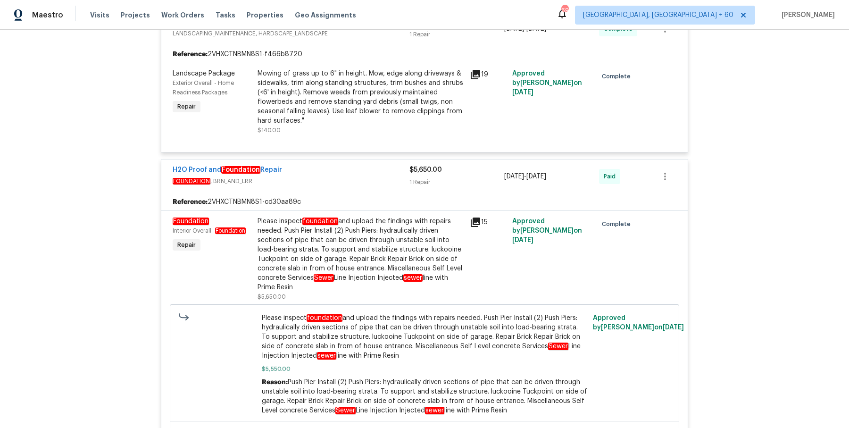
scroll to position [421, 0]
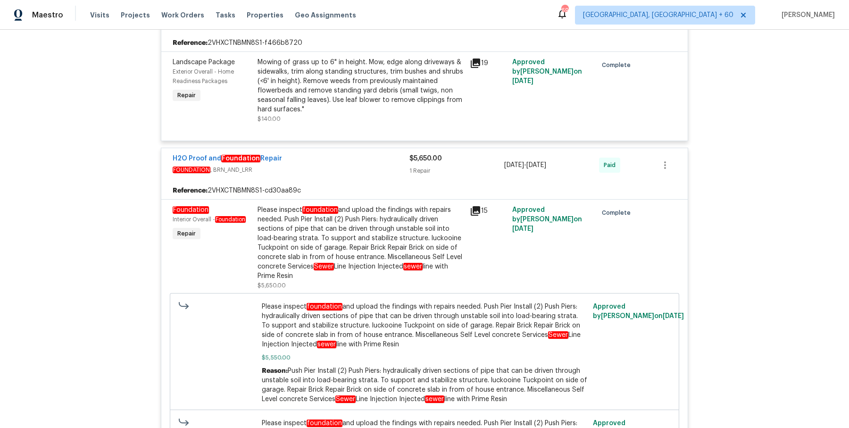
click at [346, 234] on div "Please inspect foundation and upload the findings with repairs needed. Push Pie…" at bounding box center [361, 242] width 207 height 75
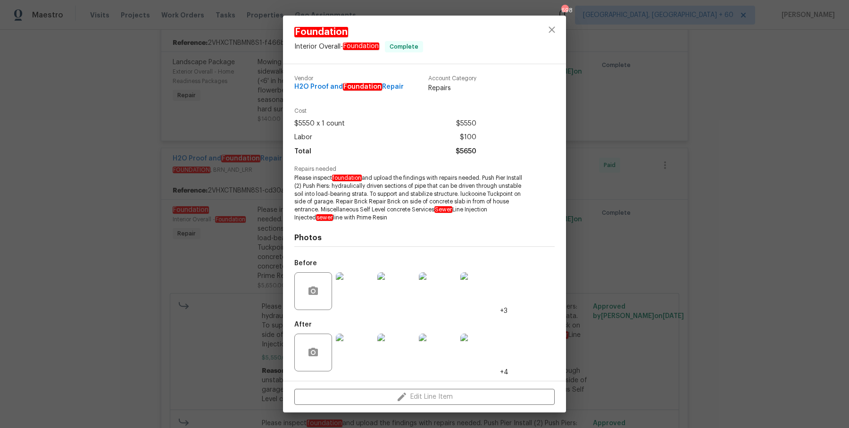
click at [617, 188] on div "Foundation Interior Overall - Foundation Complete Vendor H2O Proof and Foundati…" at bounding box center [424, 214] width 849 height 428
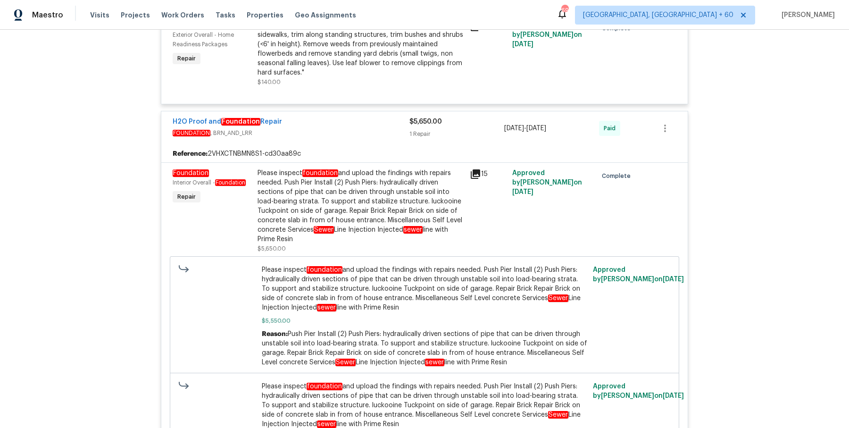
scroll to position [470, 0]
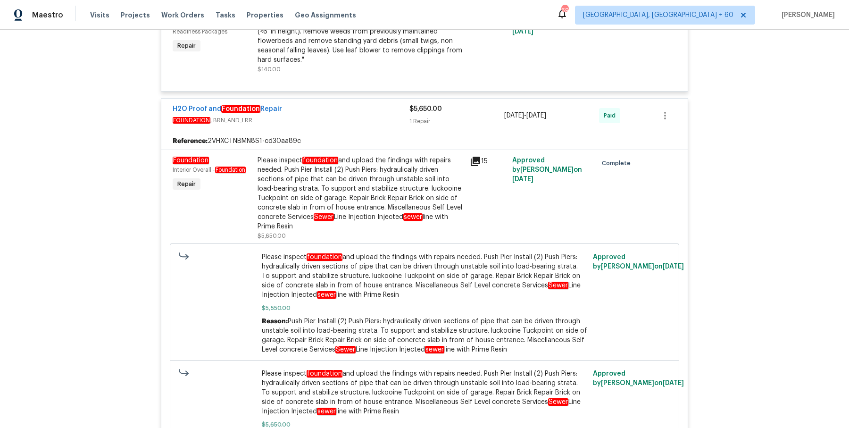
click at [322, 221] on div "Please inspect foundation and upload the findings with repairs needed. Push Pie…" at bounding box center [361, 193] width 207 height 75
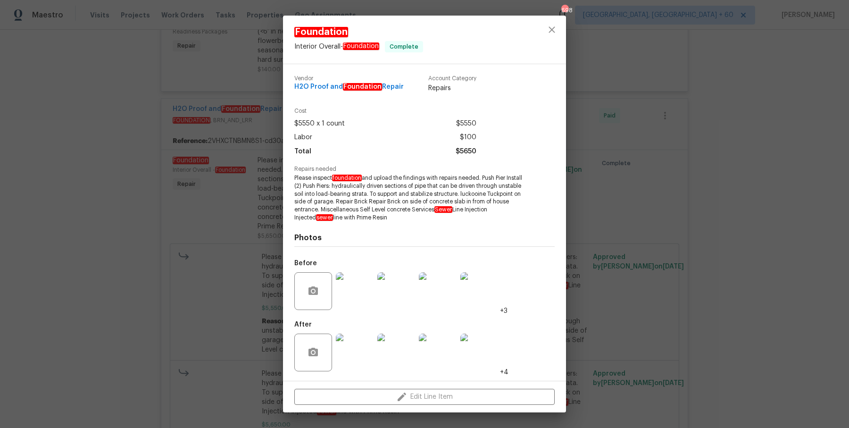
drag, startPoint x: 305, startPoint y: 180, endPoint x: 390, endPoint y: 218, distance: 93.1
click at [390, 218] on span "Please inspect foundation and upload the findings with repairs needed. Push Pie…" at bounding box center [411, 198] width 234 height 48
copy span "Please inspect foundation and upload the findings with repairs needed. Push Pie…"
click at [697, 201] on div "Foundation Interior Overall - Foundation Complete Vendor H2O Proof and Foundati…" at bounding box center [424, 214] width 849 height 428
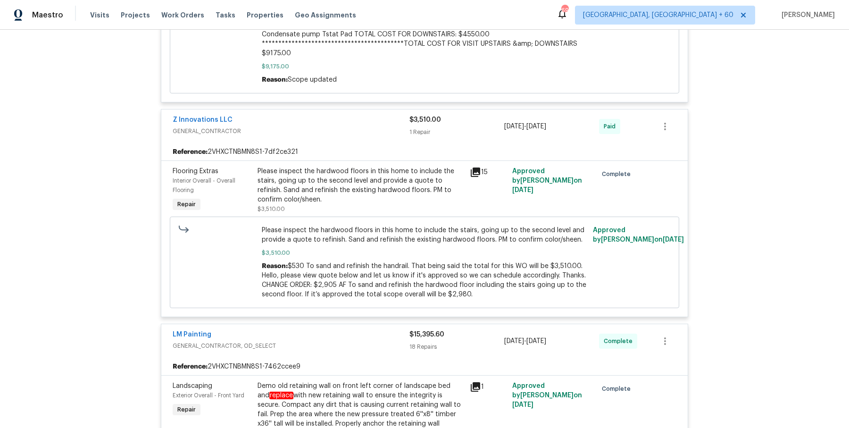
scroll to position [1289, 0]
click at [350, 176] on div "Please inspect the hardwood floors in this home to include the stairs, going up…" at bounding box center [361, 185] width 207 height 38
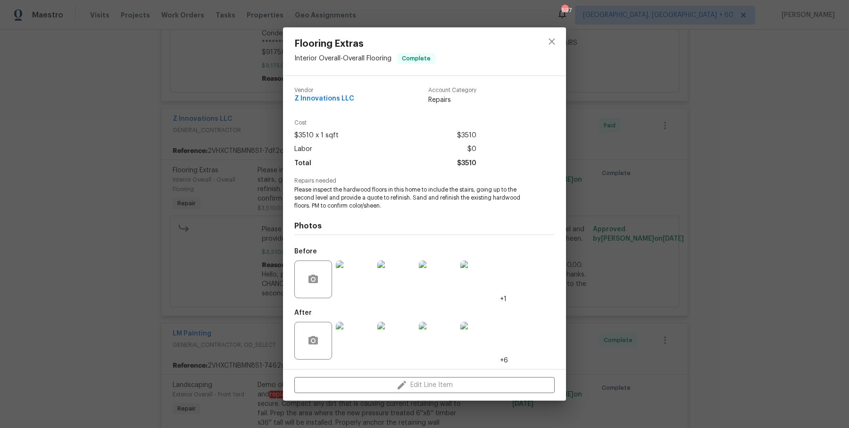
click at [647, 277] on div "Flooring Extras Interior Overall - Overall Flooring Complete Vendor Z Innovatio…" at bounding box center [424, 214] width 849 height 428
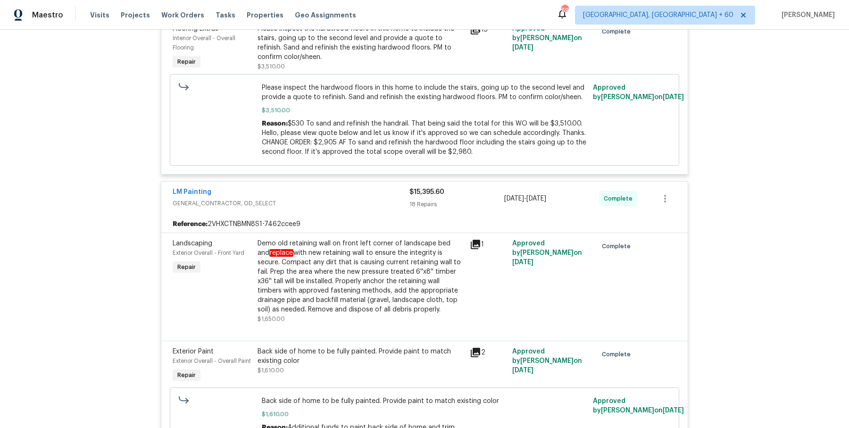
scroll to position [1348, 0]
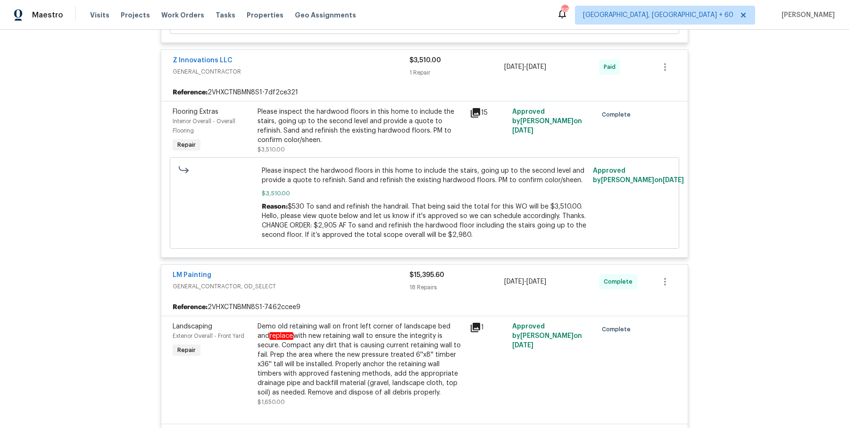
click at [367, 115] on div "Please inspect the hardwood floors in this home to include the stairs, going up…" at bounding box center [361, 126] width 207 height 38
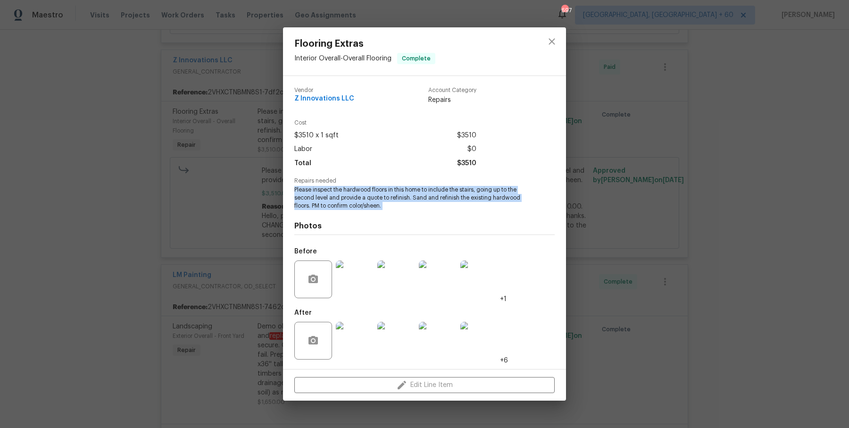
drag, startPoint x: 293, startPoint y: 190, endPoint x: 416, endPoint y: 214, distance: 125.5
click at [416, 214] on div "Vendor Z Innovations LLC Account Category Repairs Cost $3510 x 1 sqft $3510 Lab…" at bounding box center [424, 222] width 283 height 293
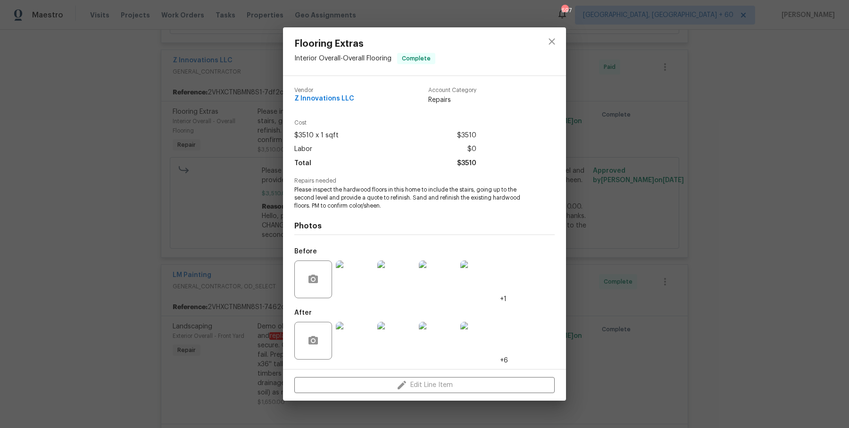
click at [589, 191] on div "Flooring Extras Interior Overall - Overall Flooring Complete Vendor Z Innovatio…" at bounding box center [424, 214] width 849 height 428
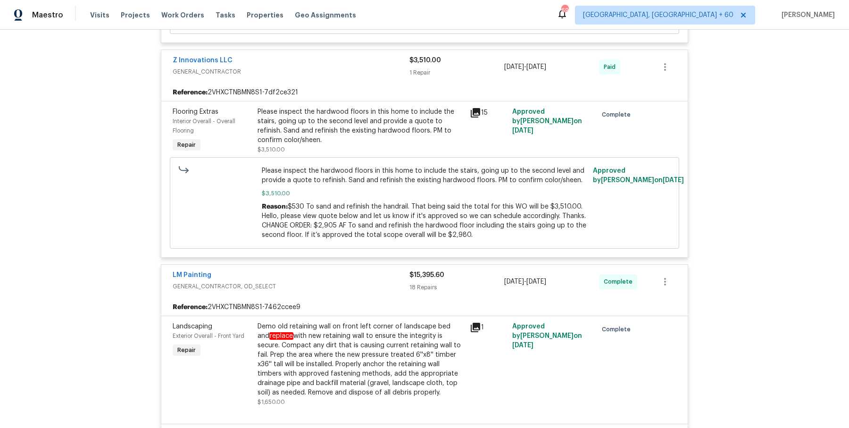
click at [318, 129] on div "Please inspect the hardwood floors in this home to include the stairs, going up…" at bounding box center [361, 126] width 207 height 38
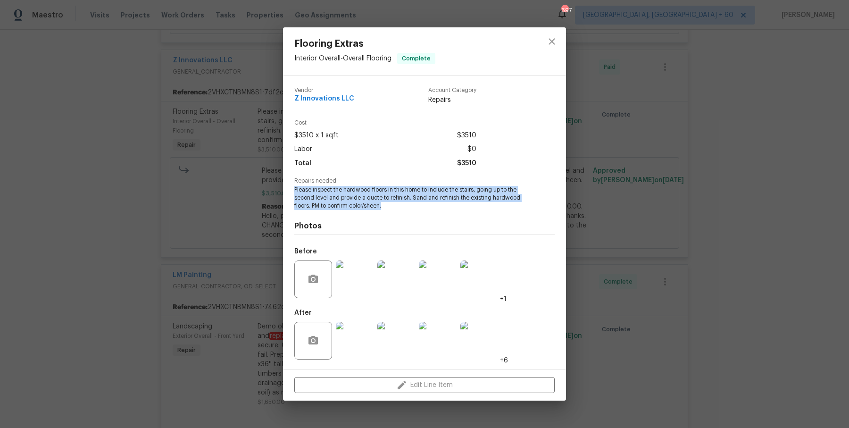
drag, startPoint x: 291, startPoint y: 185, endPoint x: 394, endPoint y: 208, distance: 105.8
click at [394, 208] on div "Vendor Z Innovations LLC Account Category Repairs Cost $3510 x 1 sqft $3510 Lab…" at bounding box center [424, 222] width 283 height 293
copy div "Please inspect the hardwood floors in this home to include the stairs, going up…"
click at [217, 199] on div "Flooring Extras Interior Overall - Overall Flooring Complete Vendor Z Innovatio…" at bounding box center [424, 214] width 849 height 428
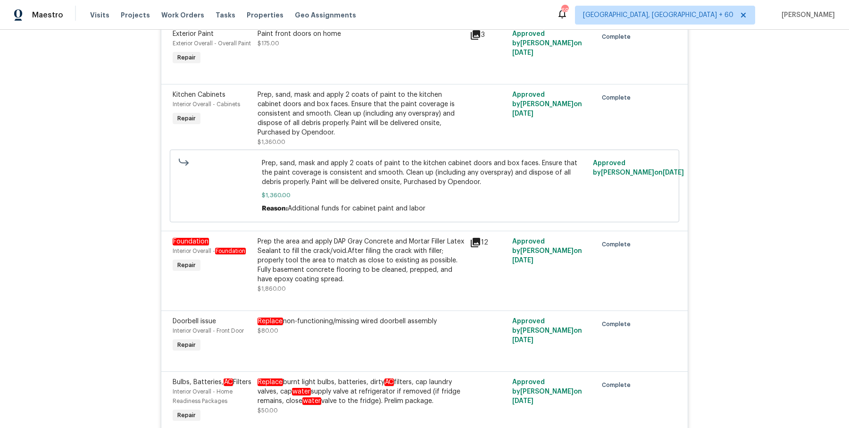
scroll to position [1862, 0]
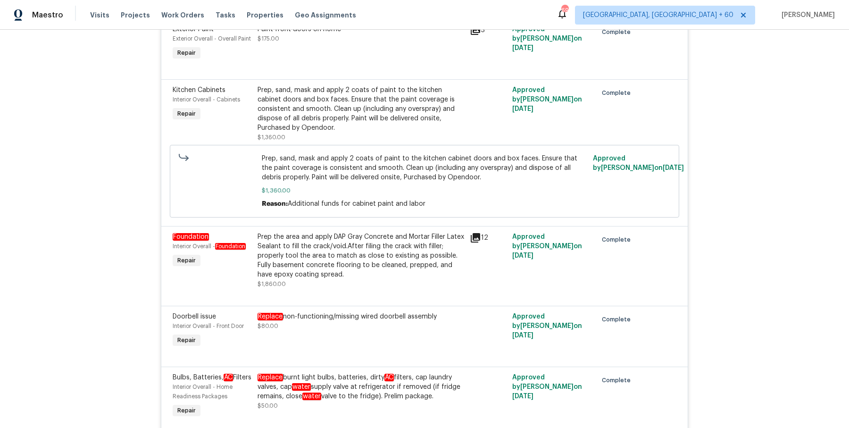
click at [281, 258] on div "Prep the area and apply DAP Gray Concrete and Mortar Filler Latex Sealant to fi…" at bounding box center [361, 255] width 207 height 47
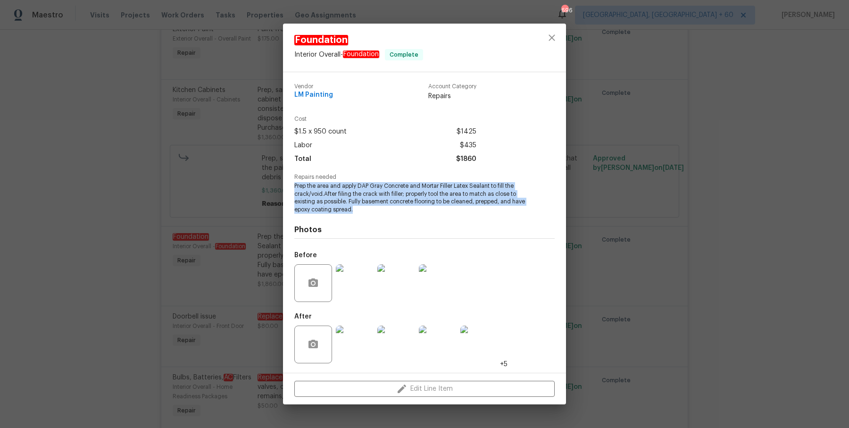
drag, startPoint x: 356, startPoint y: 211, endPoint x: 284, endPoint y: 181, distance: 78.5
click at [284, 181] on div "Vendor LM Painting Account Category Repairs Cost $1.5 x 950 count $1425 Labor $…" at bounding box center [424, 222] width 283 height 300
copy span "Prep the area and apply DAP Gray Concrete and Mortar Filler Latex Sealant to fi…"
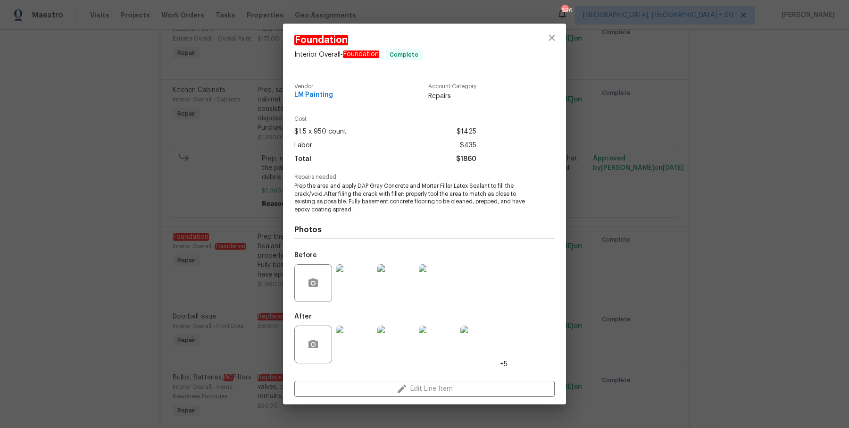
click at [224, 291] on div "Foundation Interior Overall - Foundation Complete Vendor LM Painting Account Ca…" at bounding box center [424, 214] width 849 height 428
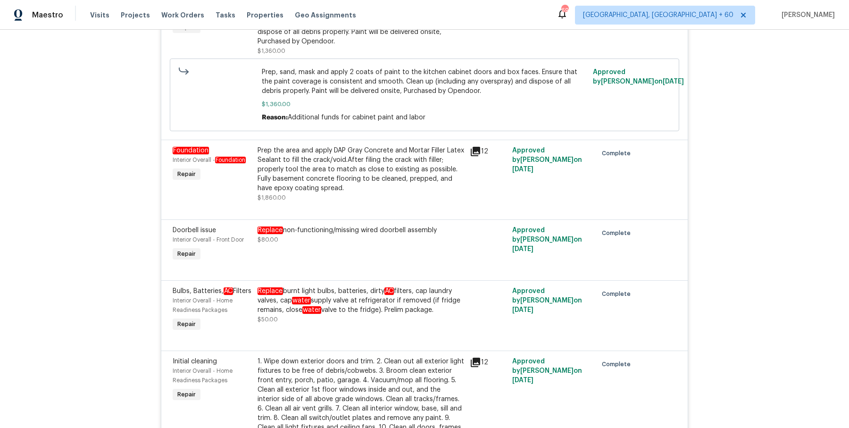
scroll to position [1959, 0]
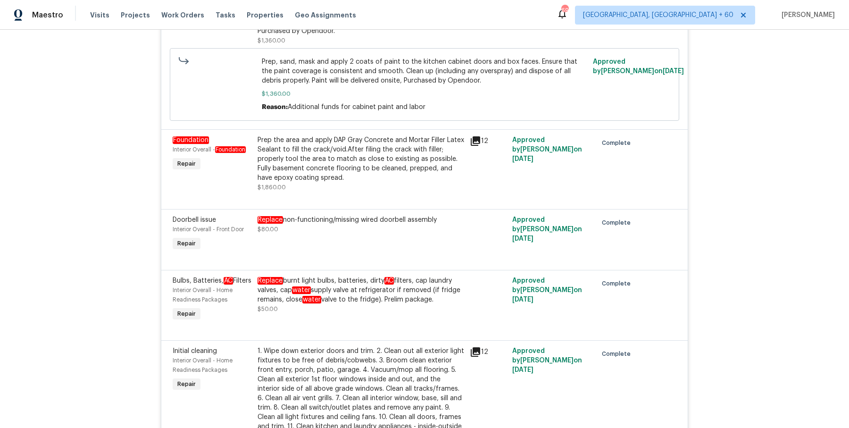
click at [336, 148] on div "Prep the area and apply DAP Gray Concrete and Mortar Filler Latex Sealant to fi…" at bounding box center [361, 158] width 207 height 47
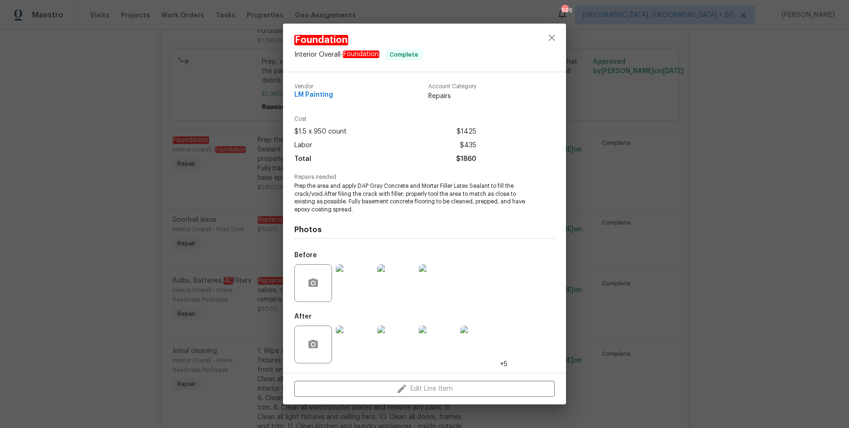
click at [353, 260] on div at bounding box center [355, 283] width 42 height 49
click at [353, 275] on img at bounding box center [355, 283] width 38 height 38
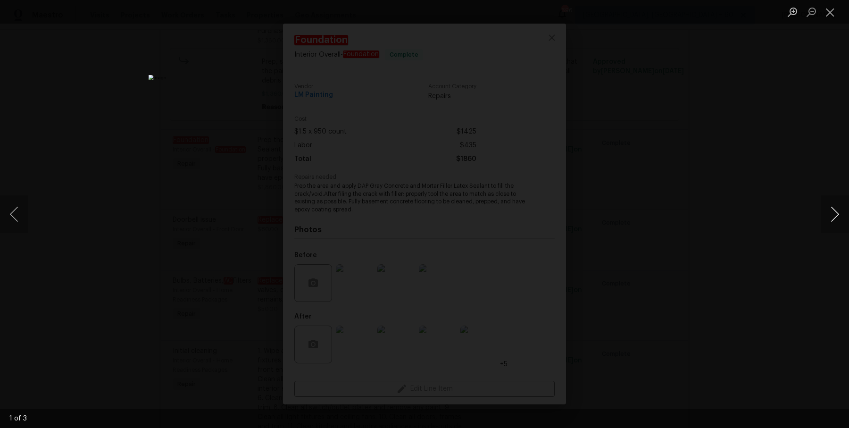
click at [832, 221] on button "Next image" at bounding box center [835, 214] width 28 height 38
click at [777, 129] on div "Lightbox" at bounding box center [424, 214] width 849 height 428
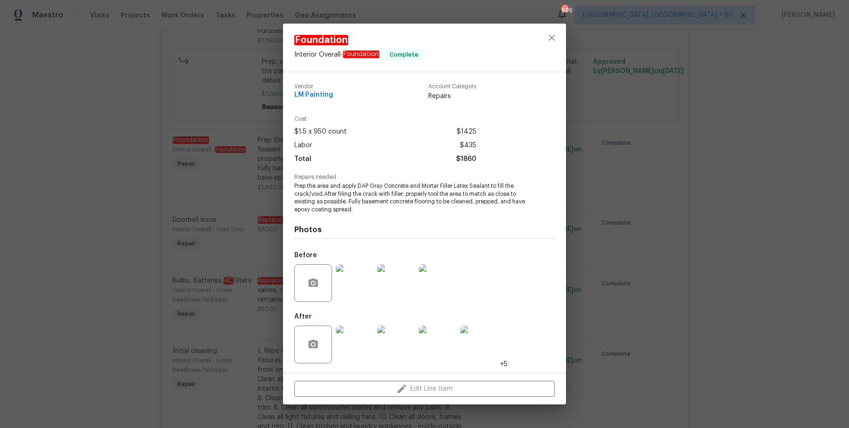
click at [839, 114] on div "Foundation Interior Overall - Foundation Complete Vendor LM Painting Account Ca…" at bounding box center [424, 214] width 849 height 428
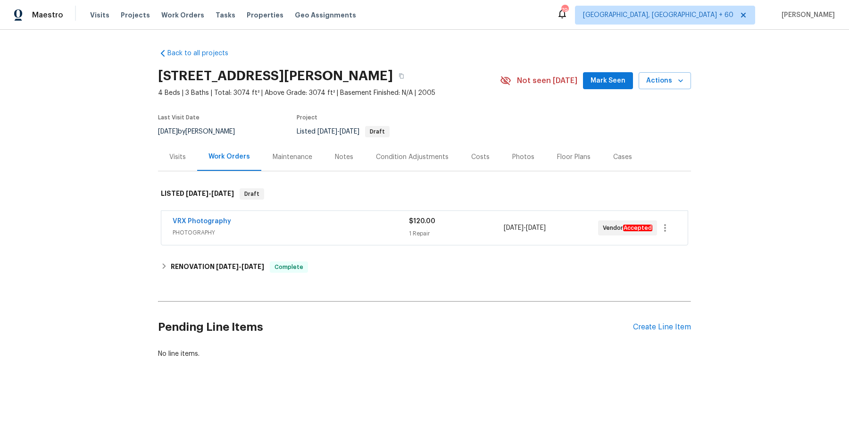
click at [188, 155] on div "Visits" at bounding box center [177, 157] width 39 height 28
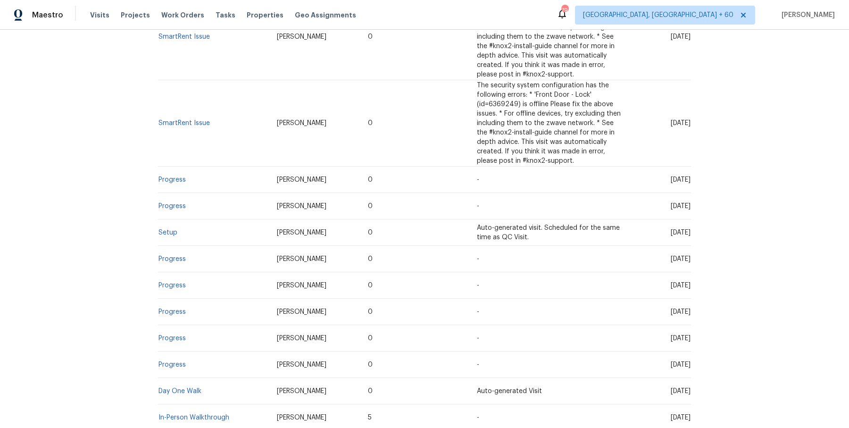
scroll to position [784, 0]
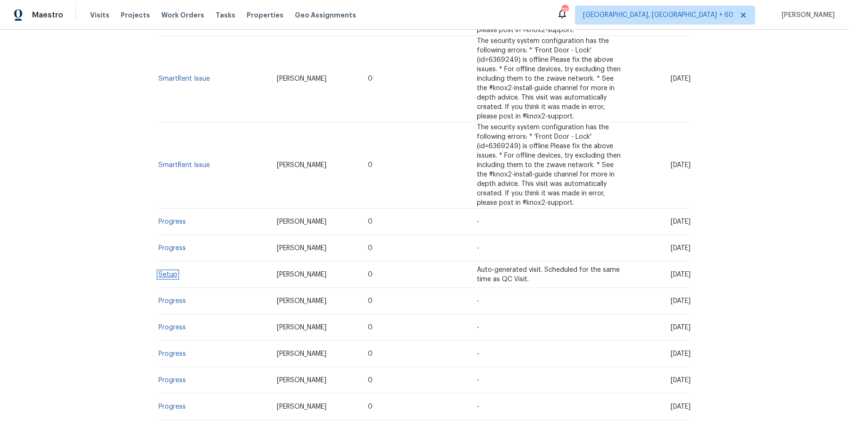
click at [168, 271] on link "Setup" at bounding box center [168, 274] width 19 height 7
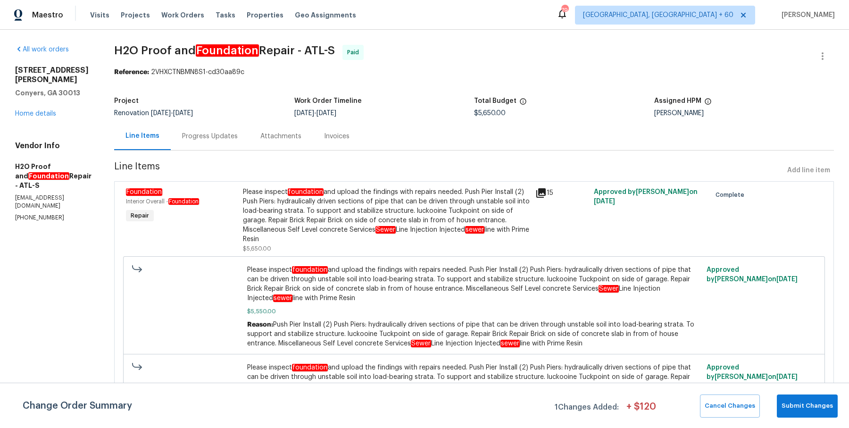
click at [210, 139] on div "Progress Updates" at bounding box center [210, 136] width 56 height 9
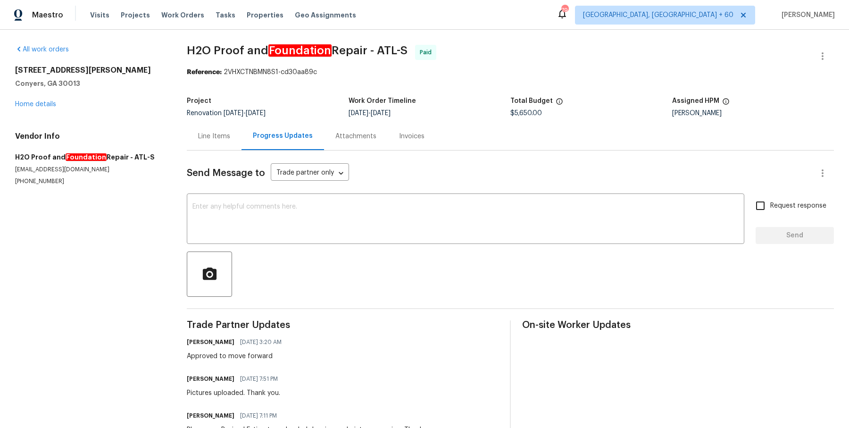
scroll to position [33, 0]
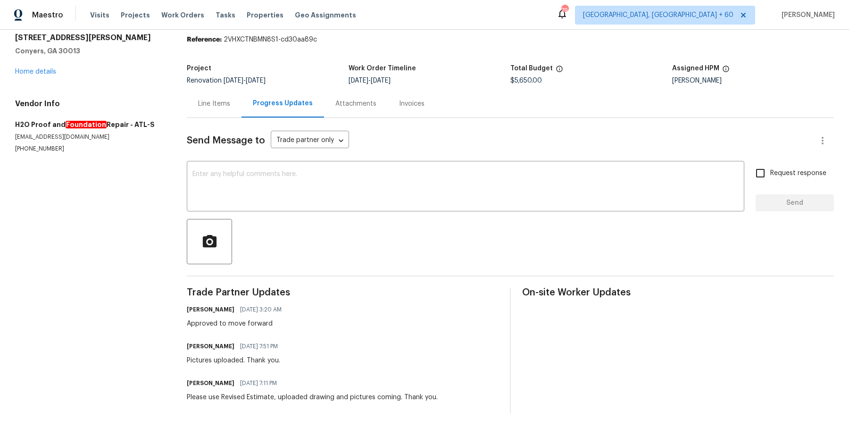
click at [356, 110] on div "Attachments" at bounding box center [356, 104] width 64 height 28
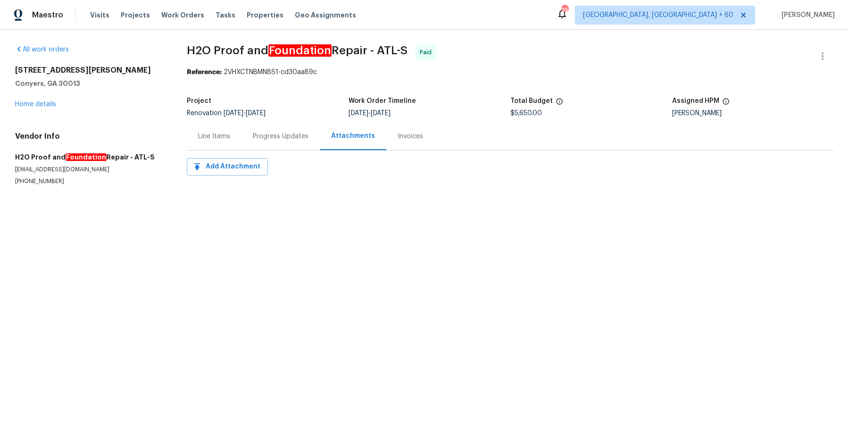
click at [410, 142] on div "Invoices" at bounding box center [410, 136] width 48 height 28
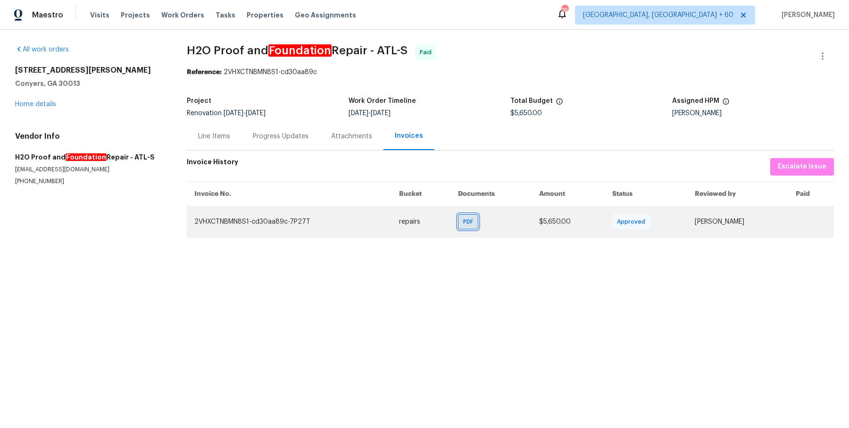
click at [465, 216] on div "PDF" at bounding box center [468, 221] width 20 height 15
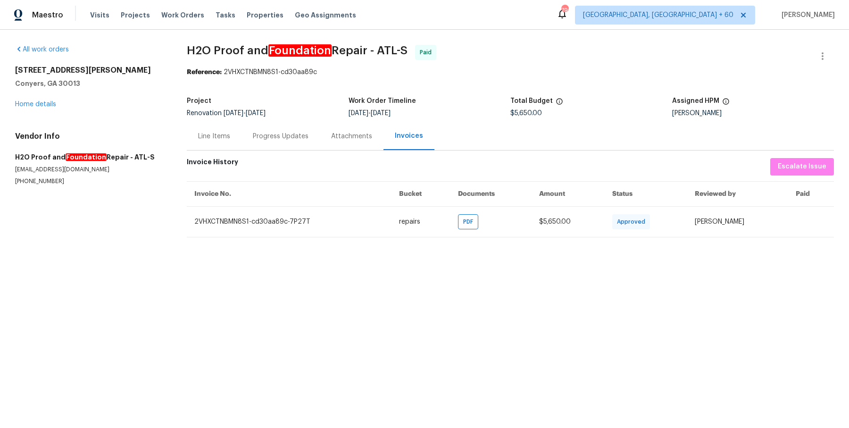
click at [224, 137] on div "Line Items" at bounding box center [214, 136] width 32 height 9
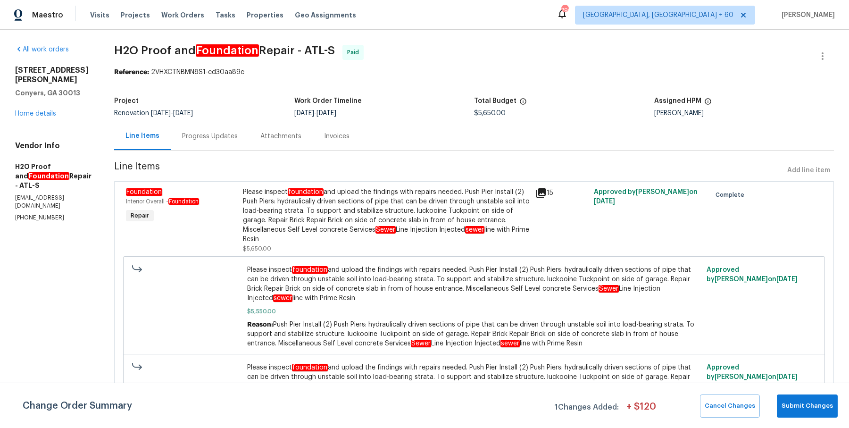
click at [335, 191] on div "Please inspect foundation and upload the findings with repairs needed. Push Pie…" at bounding box center [386, 215] width 287 height 57
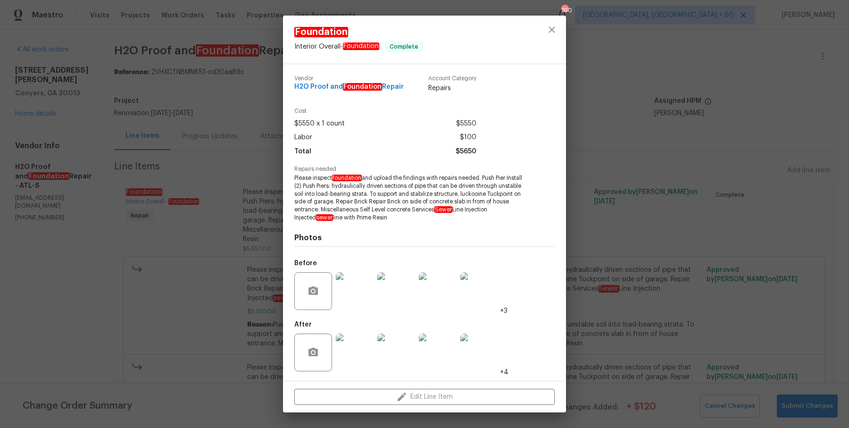
click at [359, 290] on img at bounding box center [355, 291] width 38 height 38
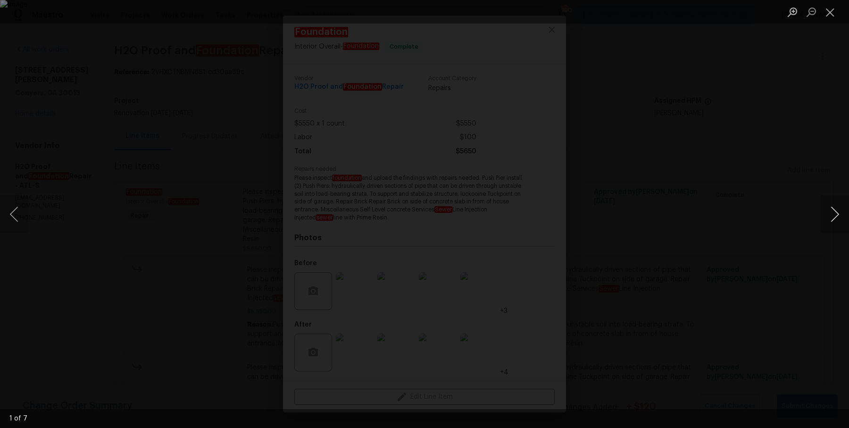
click at [828, 211] on button "Next image" at bounding box center [835, 214] width 28 height 38
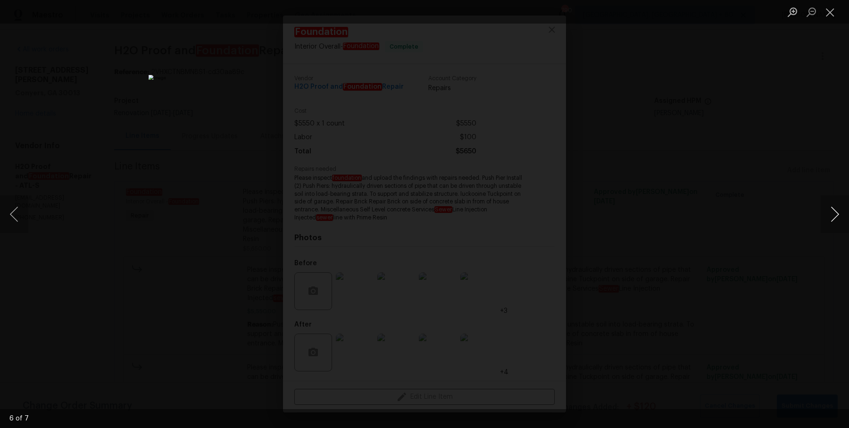
click at [826, 211] on button "Next image" at bounding box center [835, 214] width 28 height 38
click at [828, 212] on button "Next image" at bounding box center [835, 214] width 28 height 38
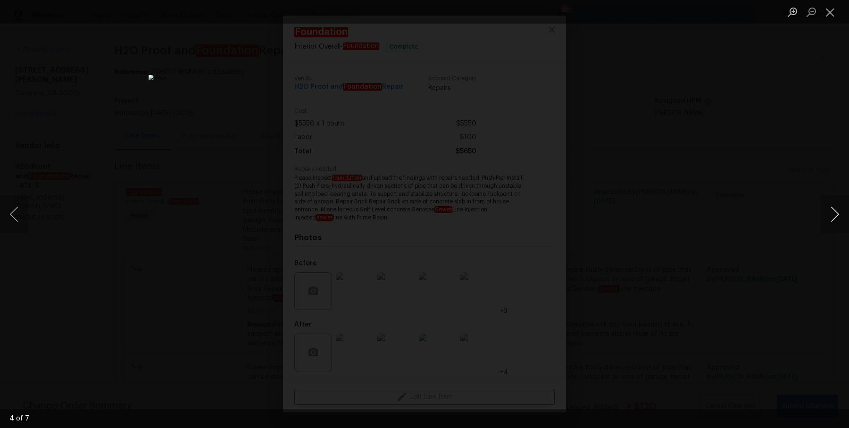
click at [828, 212] on button "Next image" at bounding box center [835, 214] width 28 height 38
click at [817, 139] on div "Lightbox" at bounding box center [424, 214] width 849 height 428
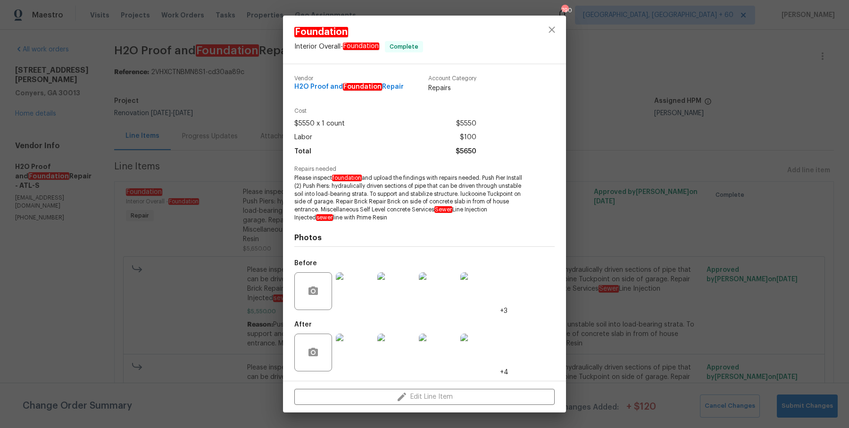
click at [817, 139] on div "Foundation Interior Overall - Foundation Complete Vendor H2O Proof and Foundati…" at bounding box center [424, 214] width 849 height 428
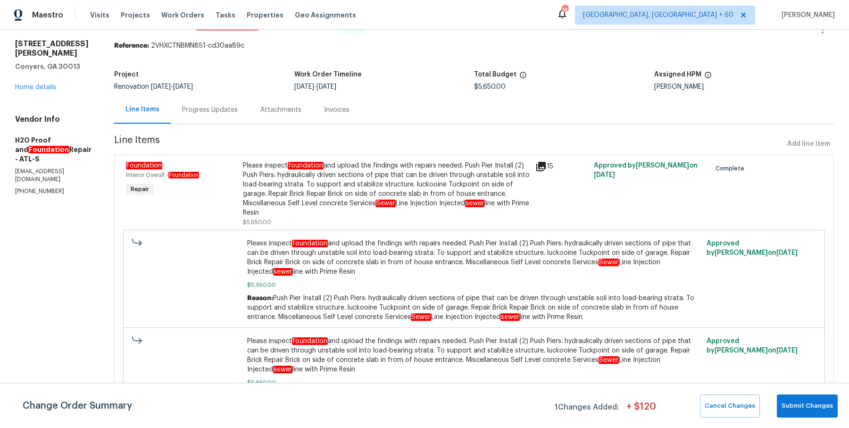
scroll to position [31, 0]
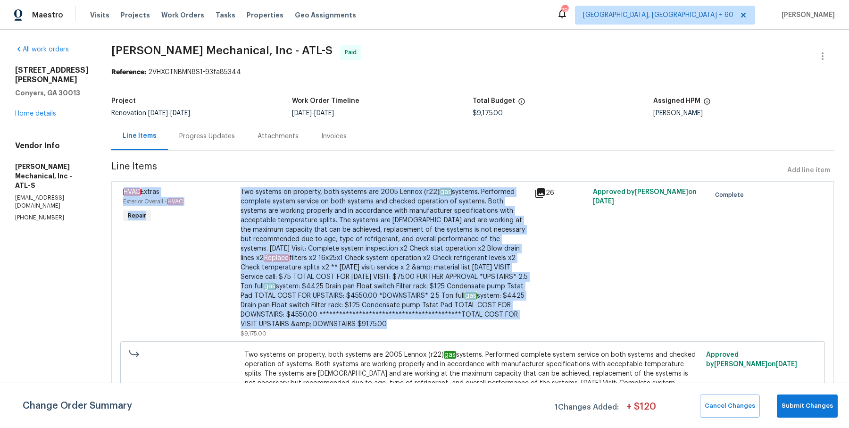
drag, startPoint x: 249, startPoint y: 181, endPoint x: 377, endPoint y: 323, distance: 191.7
click at [377, 323] on div "HVAC Extras Exterior Overall - HVAC Repair Two systems on property, both system…" at bounding box center [472, 335] width 723 height 308
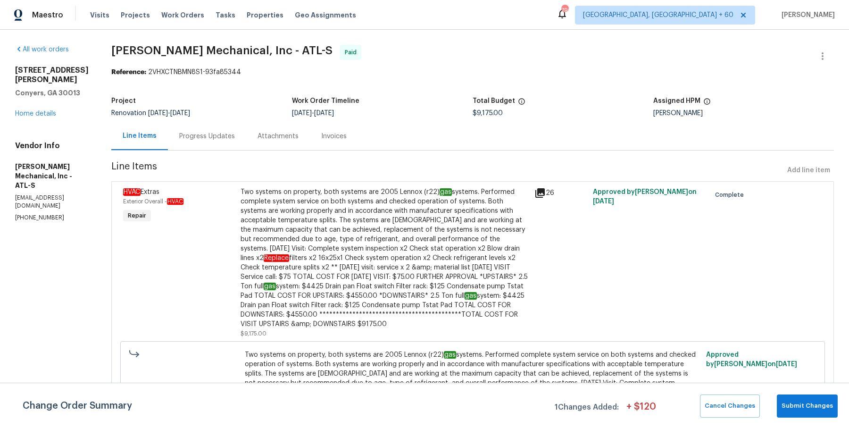
click at [426, 329] on div "Two systems on property, both systems are 2005 Lennox (r22) gas systems. Perfor…" at bounding box center [385, 262] width 288 height 151
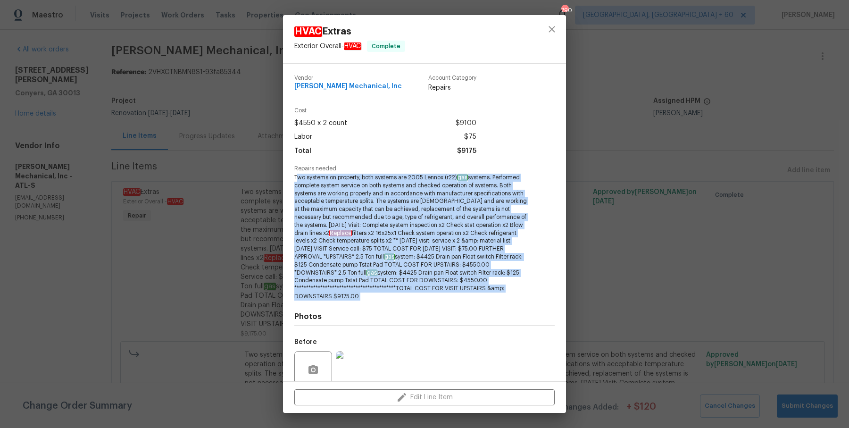
drag, startPoint x: 296, startPoint y: 179, endPoint x: 528, endPoint y: 307, distance: 264.6
click at [528, 307] on div "Vendor JH Martin Mechanical, Inc Account Category Repairs Cost $4550 x 2 count …" at bounding box center [424, 261] width 260 height 388
click at [528, 307] on div "Photos Before After +21" at bounding box center [424, 377] width 260 height 155
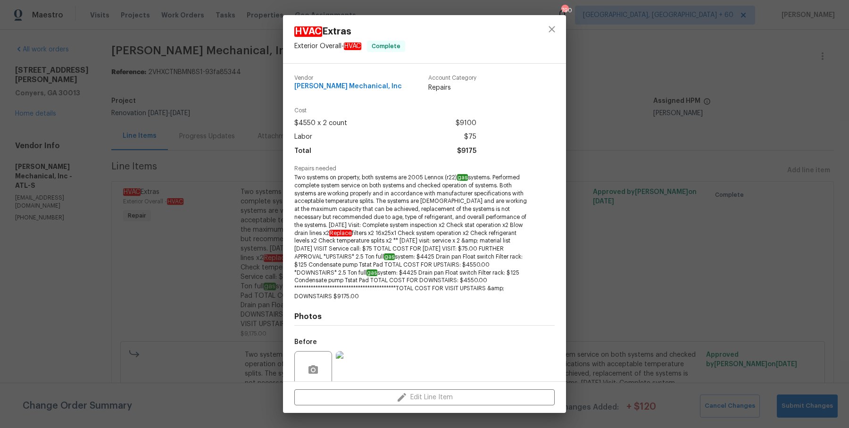
click at [370, 292] on span "Two systems on property, both systems are 2005 Lennox (r22) gas systems. Perfor…" at bounding box center [411, 237] width 234 height 127
drag, startPoint x: 367, startPoint y: 298, endPoint x: 283, endPoint y: 179, distance: 145.5
click at [283, 179] on div "Vendor JH Martin Mechanical, Inc Account Category Repairs Cost $4550 x 2 count …" at bounding box center [424, 222] width 283 height 317
copy span "Two systems on property, both systems are 2005 Lennox (r22) gas systems. Perfor…"
click at [218, 220] on div "HVAC Extras Exterior Overall - HVAC Complete Vendor JH Martin Mechanical, Inc A…" at bounding box center [424, 214] width 849 height 428
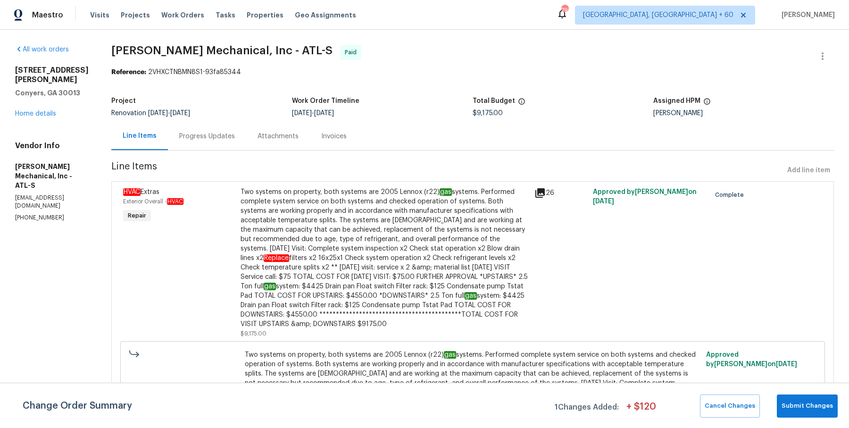
click at [223, 158] on section "JH Martin Mechanical, Inc - ATL-S Paid Reference: 2VHXCTNBMN8S1-93fa85344 Proje…" at bounding box center [472, 272] width 723 height 455
click at [227, 142] on div "Progress Updates" at bounding box center [207, 136] width 78 height 28
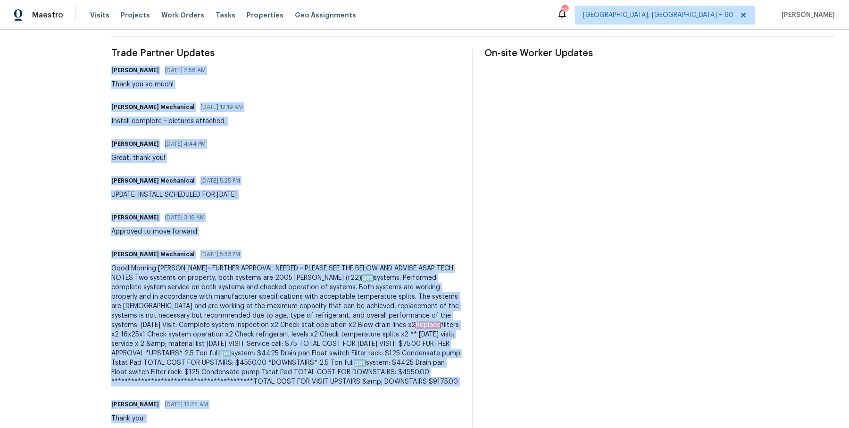
scroll to position [376, 0]
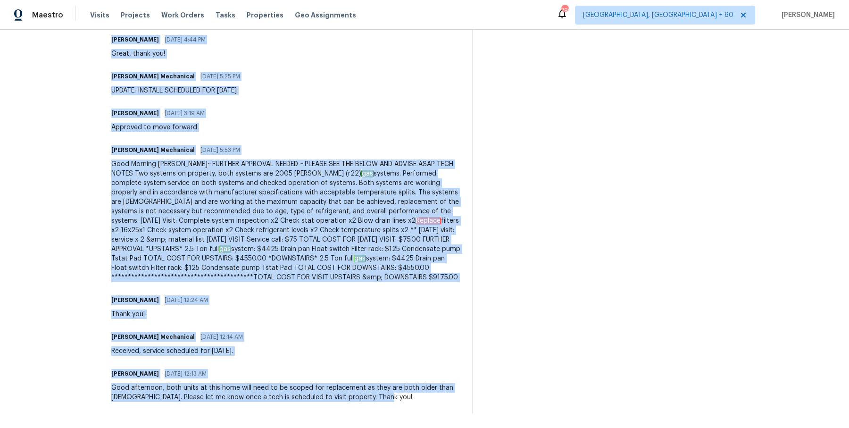
drag, startPoint x: 128, startPoint y: 67, endPoint x: 339, endPoint y: 461, distance: 446.8
click at [339, 427] on html "Maestro Visits Projects Work Orders Tasks Properties Geo Assignments 790 Albuqu…" at bounding box center [424, 214] width 849 height 428
copy div "Ryan Fogarty 09/24/2025 2:58 AM Thank you so much! JH Martin Mechanical 09/23/2…"
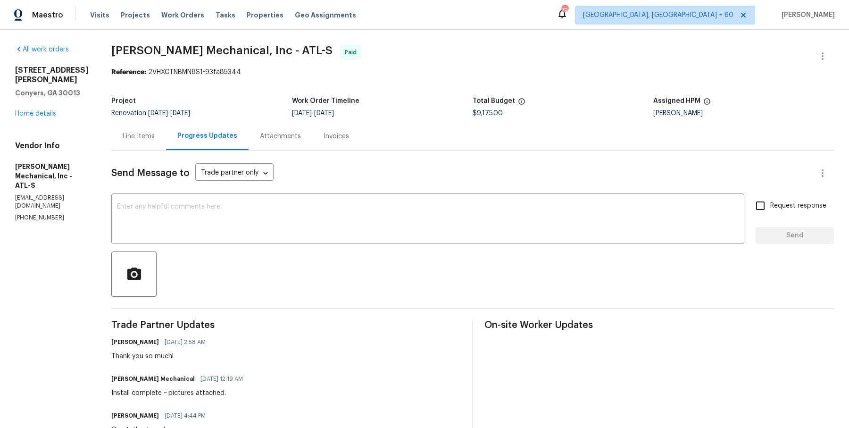
click at [332, 130] on div "Invoices" at bounding box center [336, 136] width 48 height 28
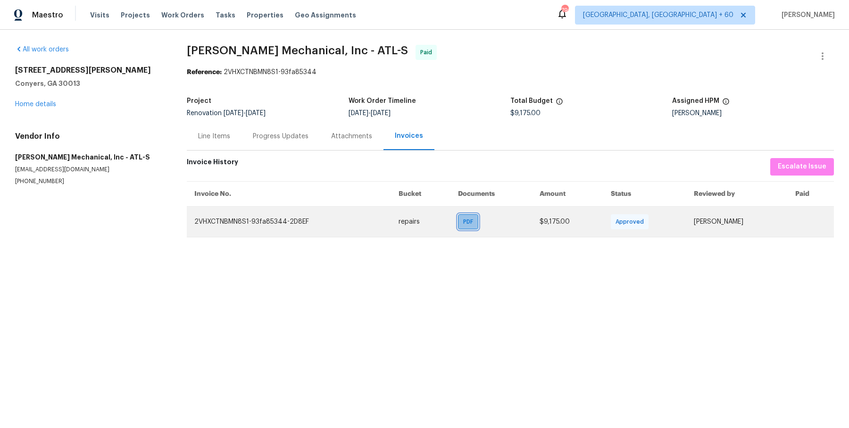
click at [462, 227] on div "PDF" at bounding box center [468, 221] width 20 height 15
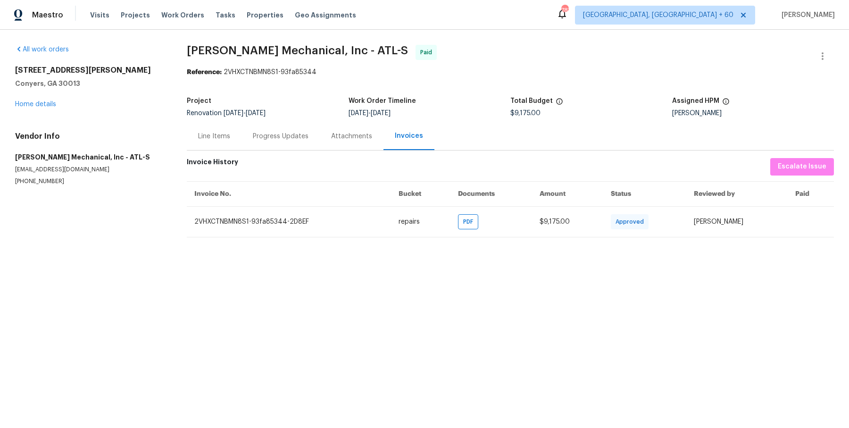
click at [228, 139] on div "Line Items" at bounding box center [214, 136] width 32 height 9
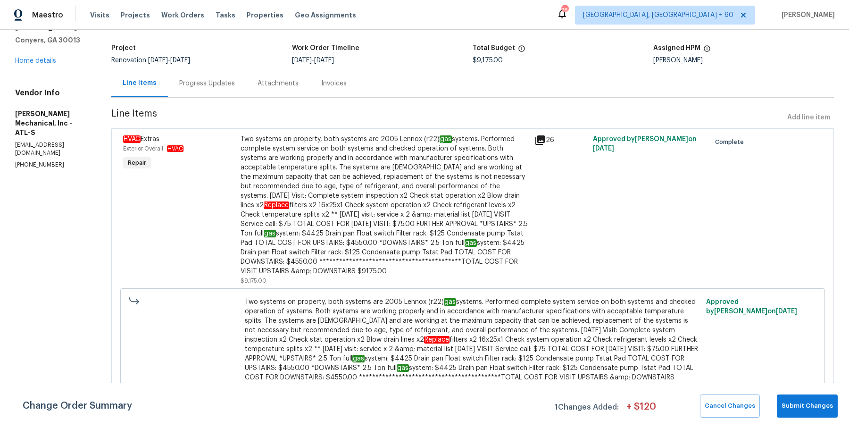
scroll to position [86, 0]
